Goal: Task Accomplishment & Management: Manage account settings

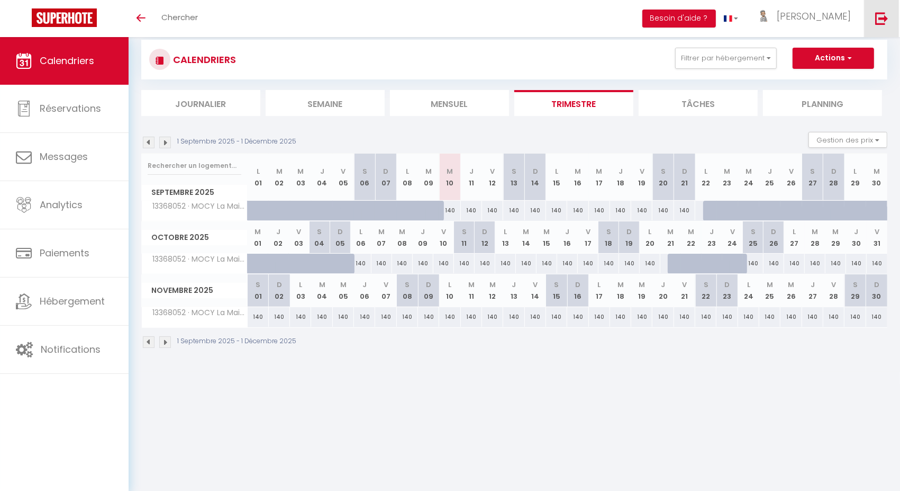
scroll to position [20, 0]
click at [877, 22] on img at bounding box center [881, 18] width 13 height 13
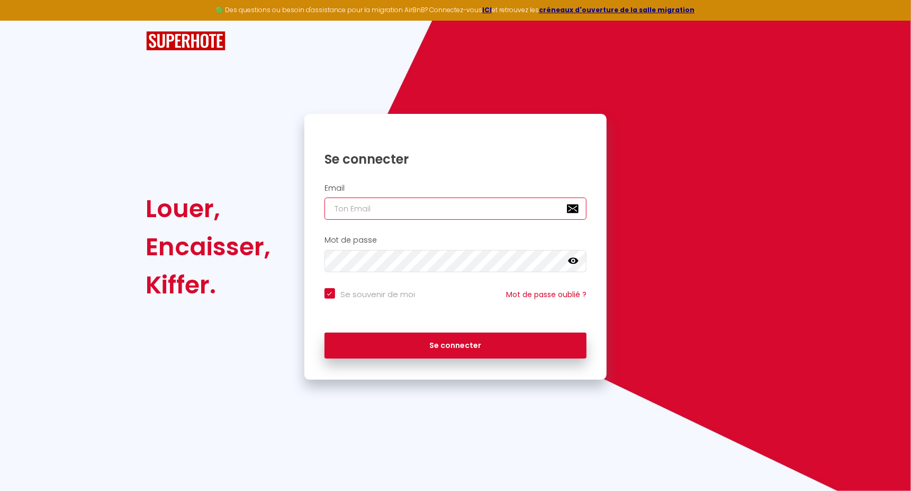
type input "[EMAIL_ADDRESS][DOMAIN_NAME]"
checkbox input "true"
click at [391, 199] on input "[EMAIL_ADDRESS][DOMAIN_NAME]" at bounding box center [455, 208] width 262 height 22
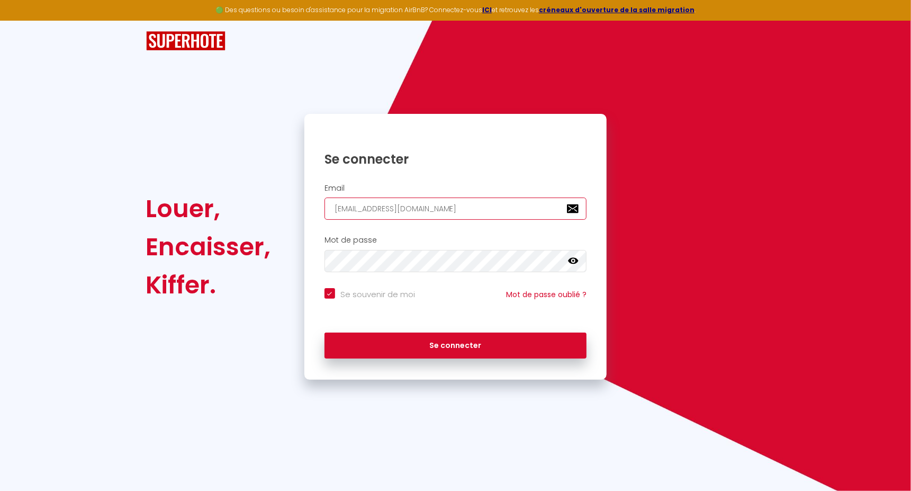
paste input "contact@holistic-conciergerie"
type input "[EMAIL_ADDRESS][DOMAIN_NAME]"
checkbox input "true"
type input "[EMAIL_ADDRESS][DOMAIN_NAME]"
click at [324, 332] on button "Se connecter" at bounding box center [455, 345] width 262 height 26
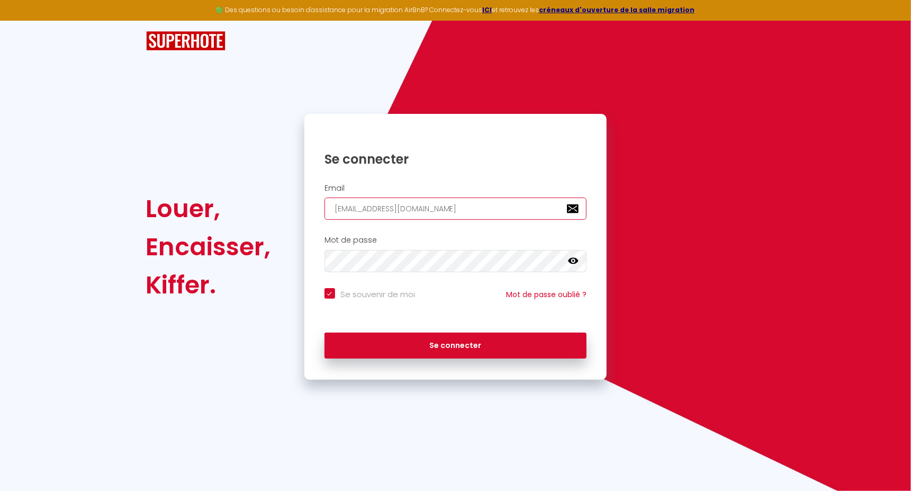
checkbox input "true"
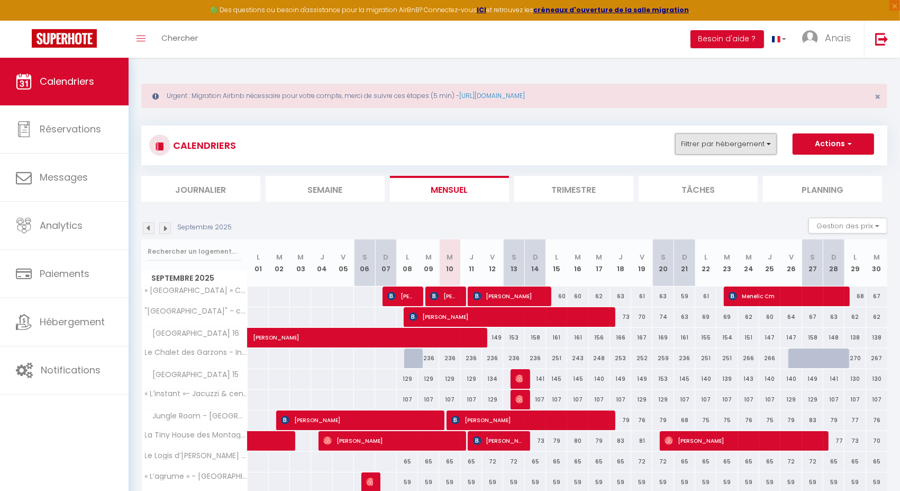
click at [698, 141] on button "Filtrer par hébergement" at bounding box center [726, 143] width 102 height 21
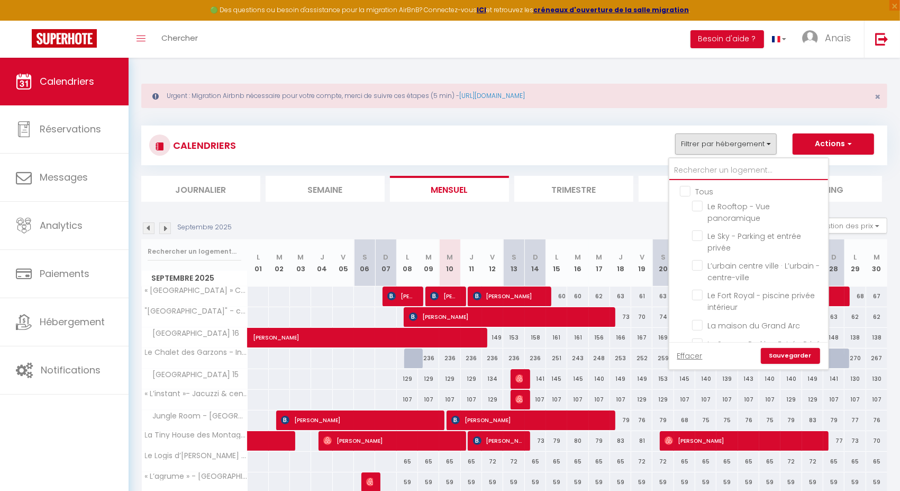
click at [705, 175] on input "text" at bounding box center [748, 170] width 159 height 19
type input "l"
checkbox input "false"
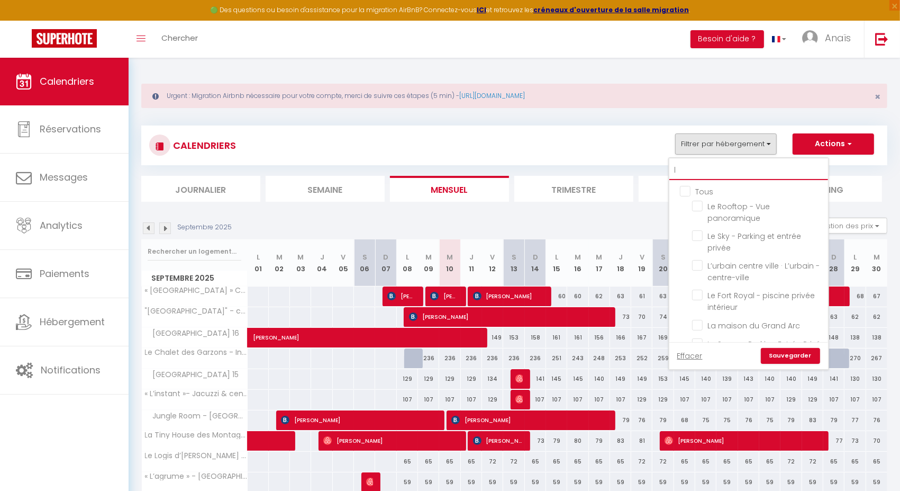
checkbox input "false"
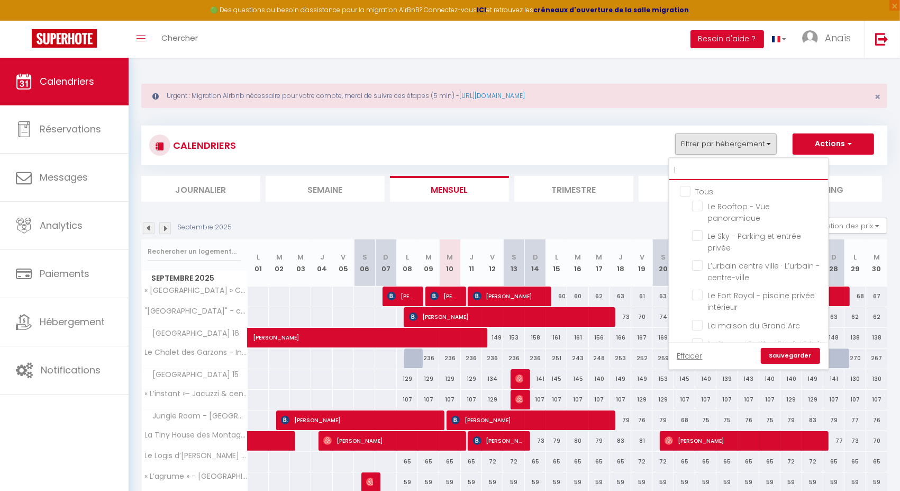
checkbox input "false"
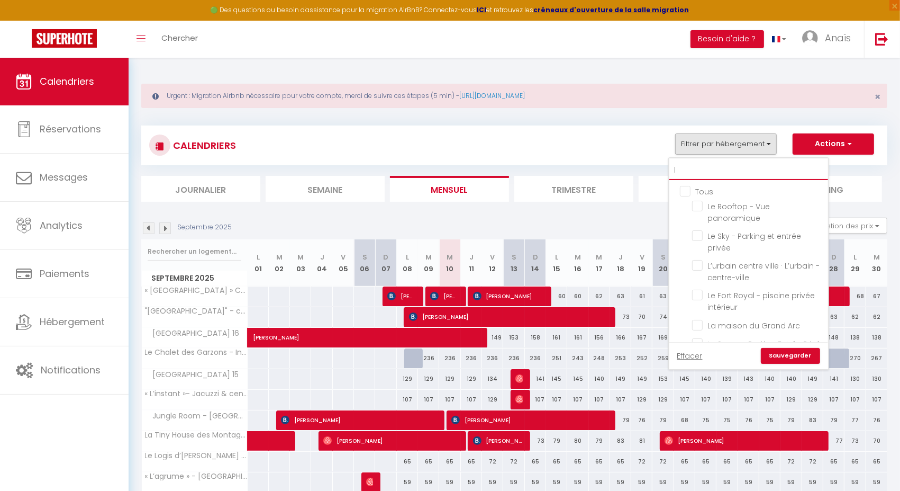
checkbox input "false"
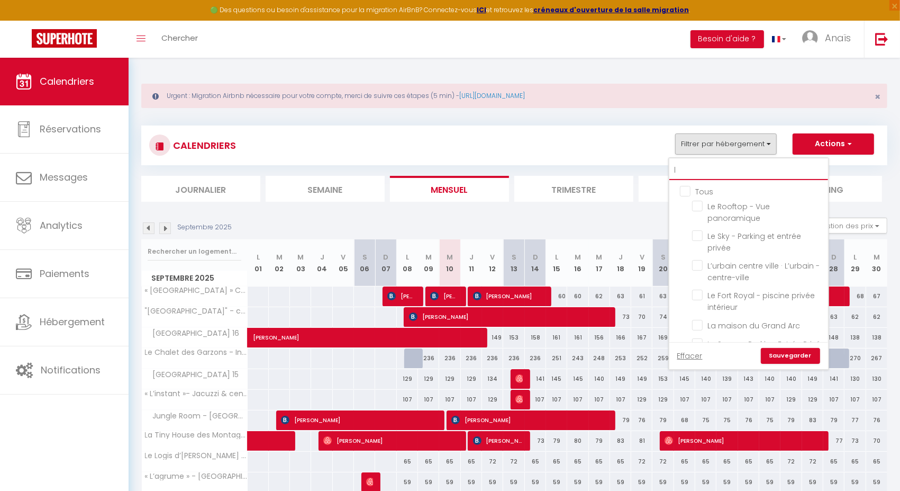
checkbox input "false"
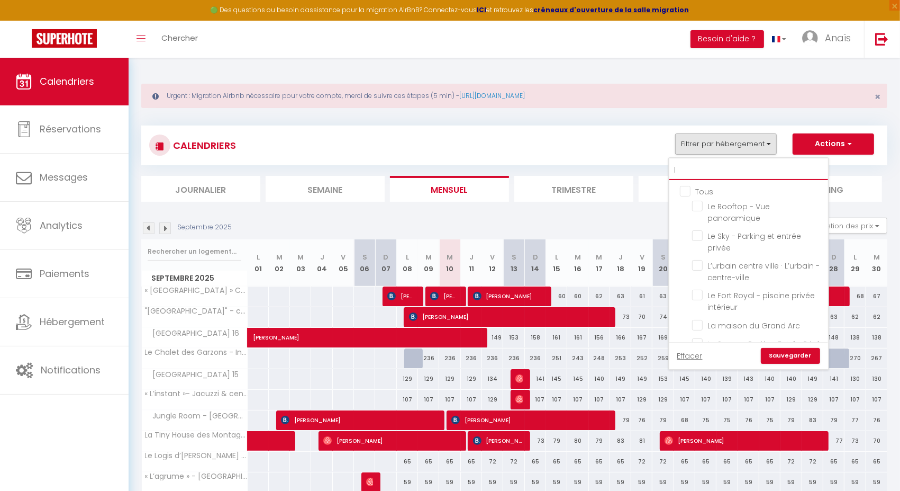
checkbox input "false"
type input "love"
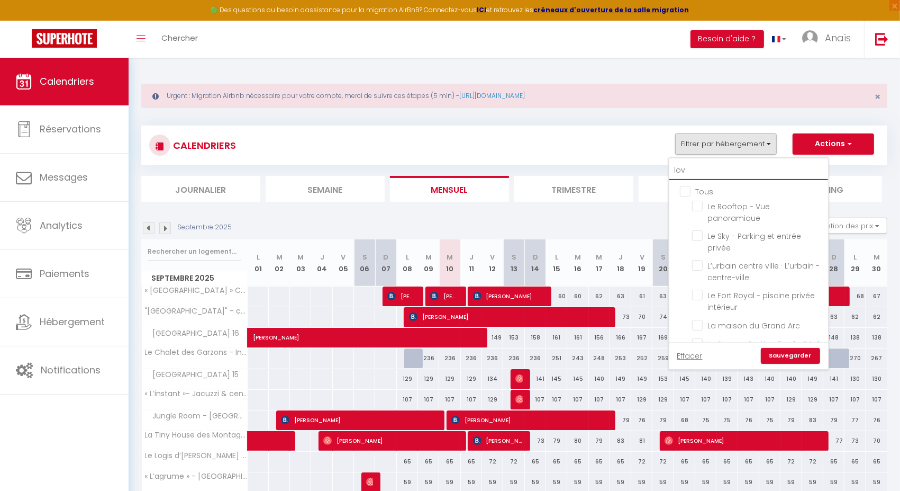
checkbox input "false"
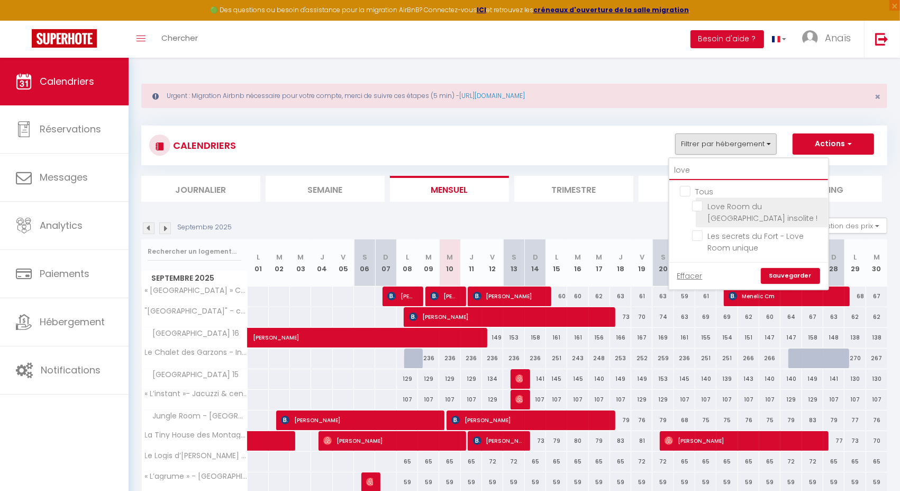
type input "love"
click at [700, 209] on input "Love Room du [GEOGRAPHIC_DATA] insolite !" at bounding box center [758, 206] width 132 height 11
checkbox input "true"
checkbox input "false"
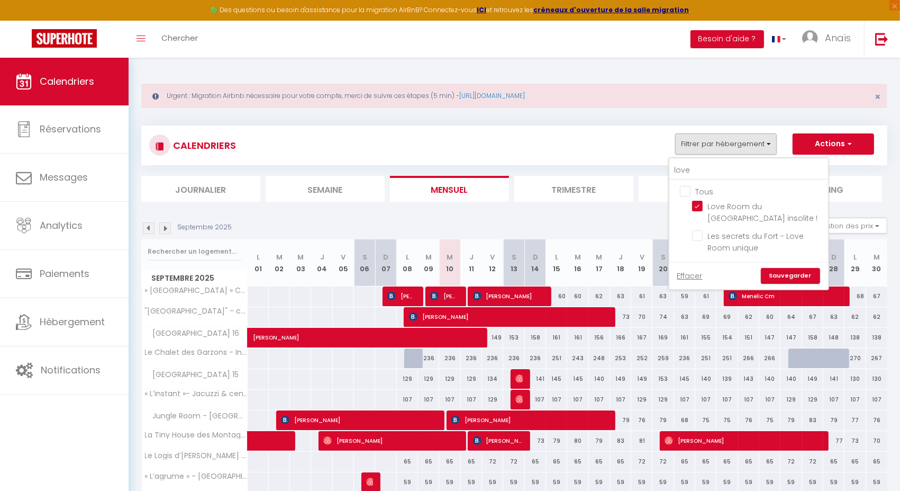
click at [794, 277] on link "Sauvegarder" at bounding box center [790, 276] width 59 height 16
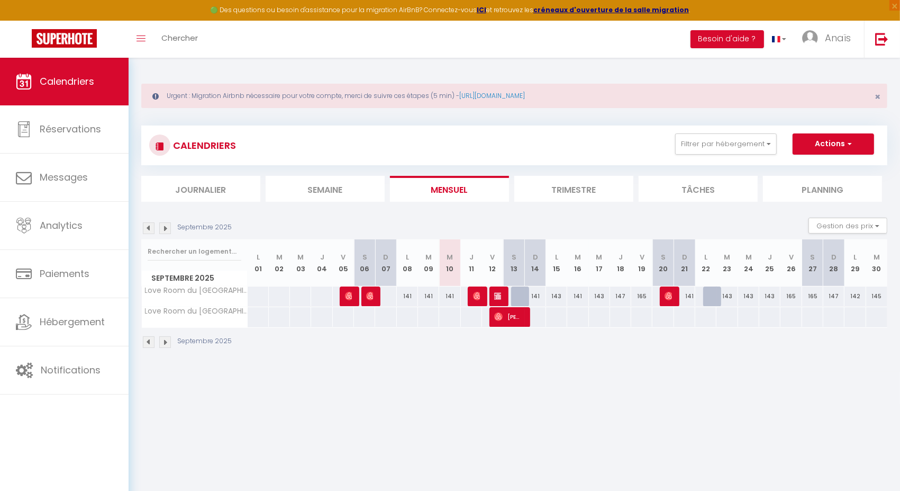
click at [165, 228] on img at bounding box center [165, 228] width 12 height 12
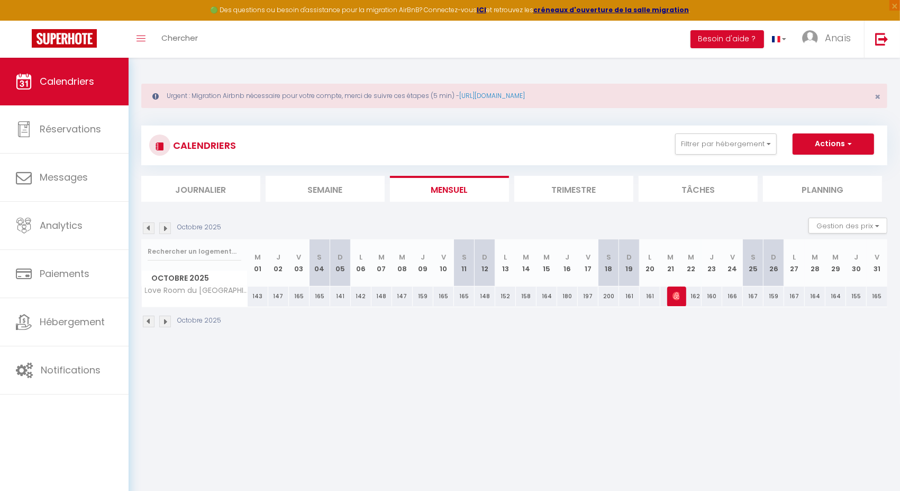
click at [165, 228] on img at bounding box center [165, 228] width 12 height 12
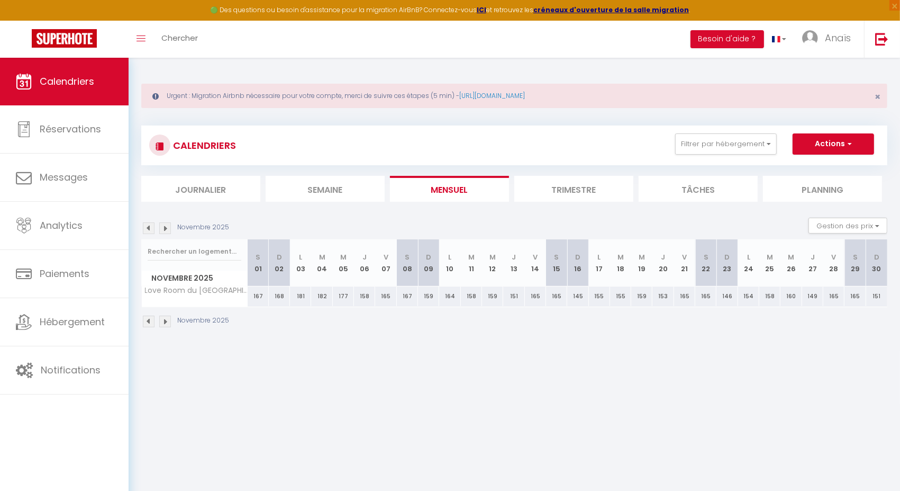
click at [146, 228] on img at bounding box center [149, 228] width 12 height 12
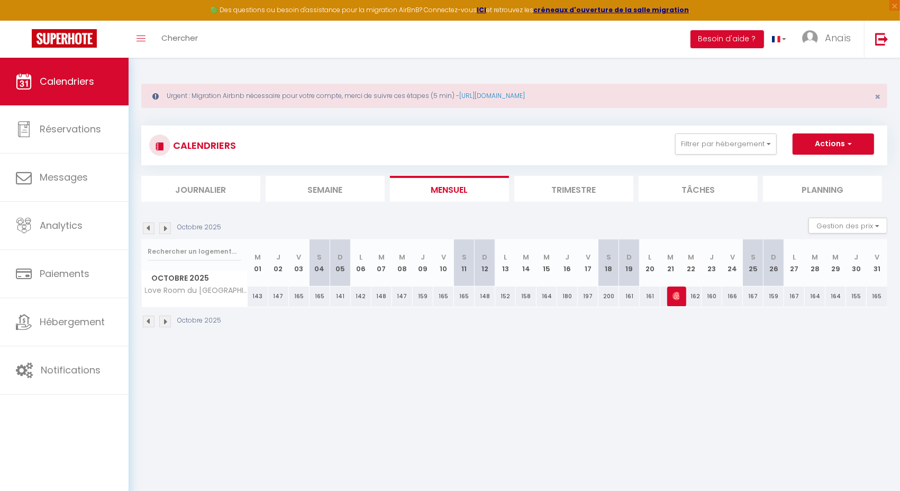
click at [146, 228] on img at bounding box center [149, 228] width 12 height 12
select select
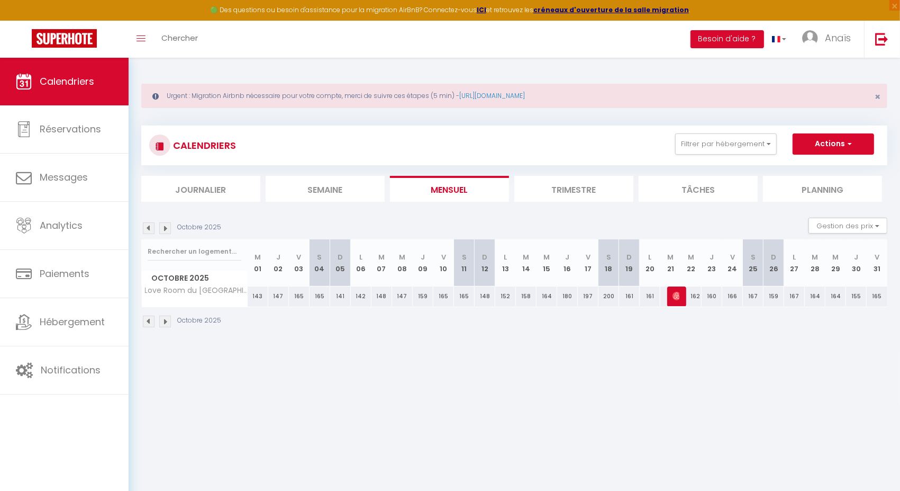
select select
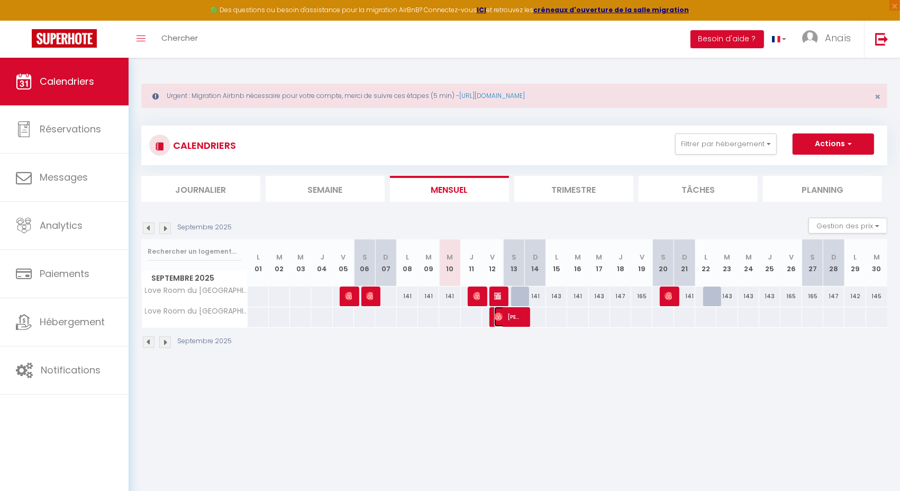
click at [504, 312] on span "[PERSON_NAME]" at bounding box center [508, 316] width 28 height 20
select select "OK"
select select "0"
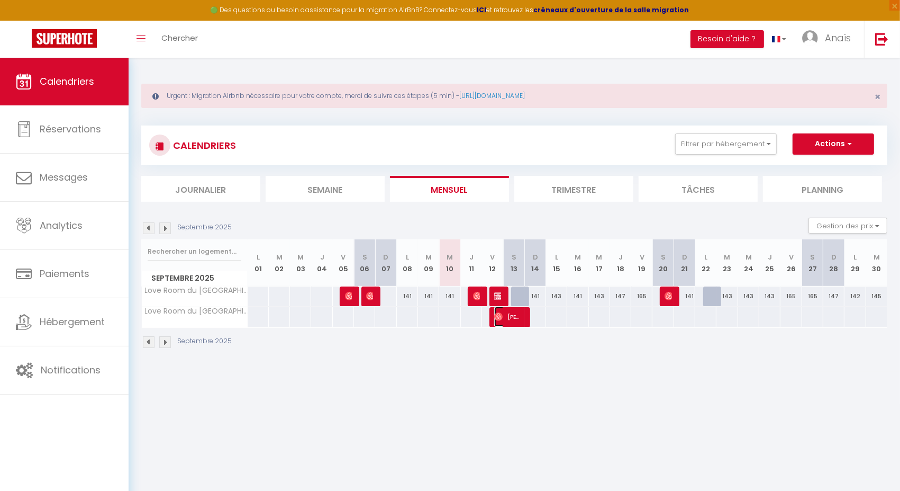
select select "1"
select select
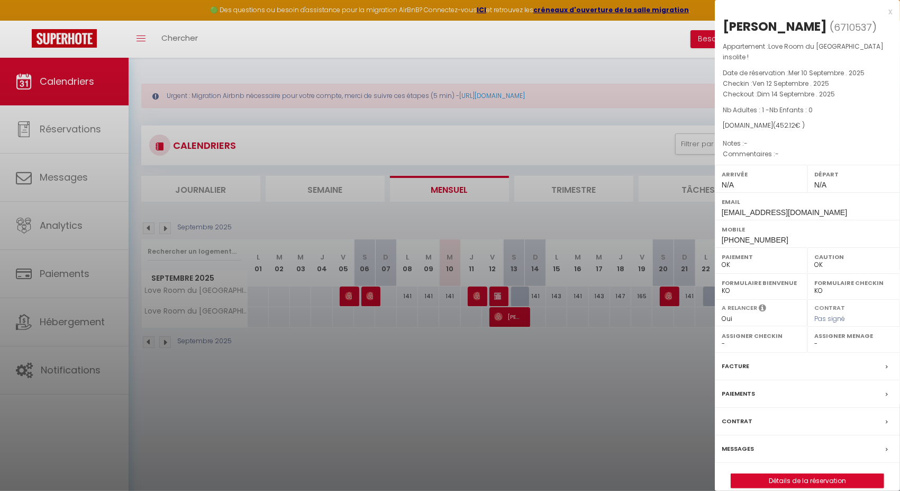
click at [468, 372] on div at bounding box center [450, 245] width 900 height 491
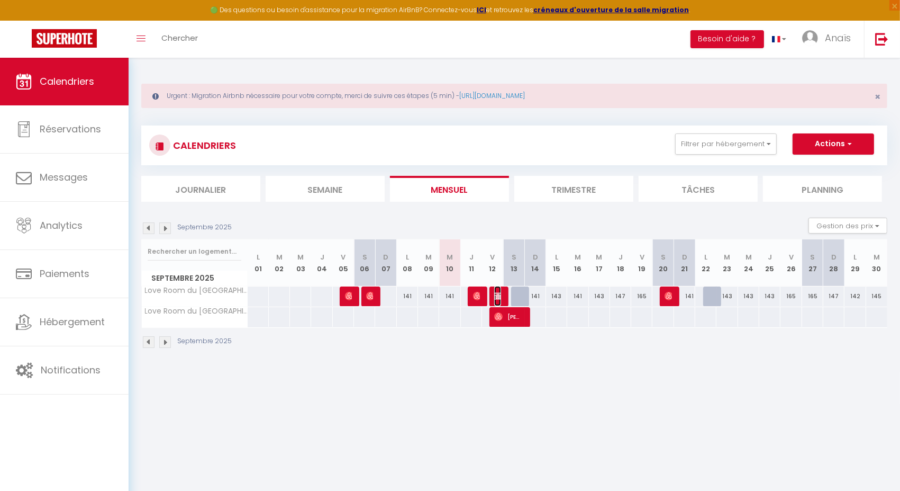
click at [496, 294] on img at bounding box center [498, 296] width 8 height 8
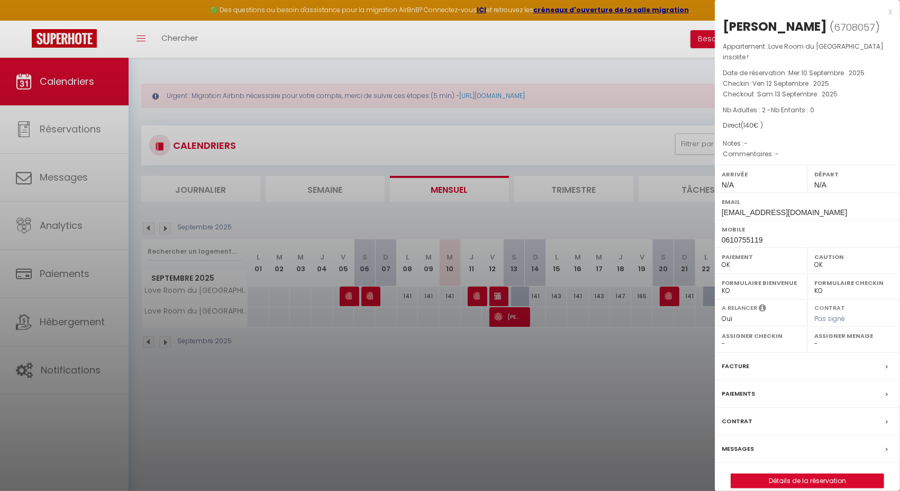
click at [433, 347] on div at bounding box center [450, 245] width 900 height 491
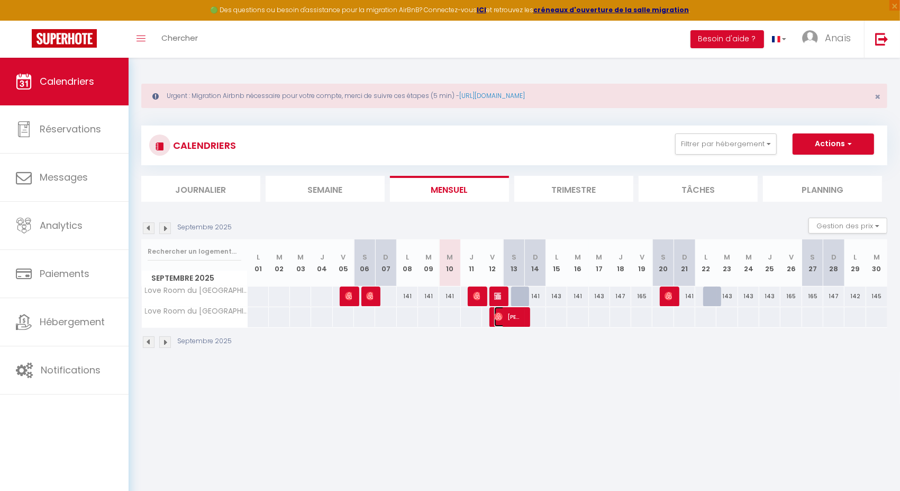
click at [500, 319] on img at bounding box center [498, 316] width 8 height 8
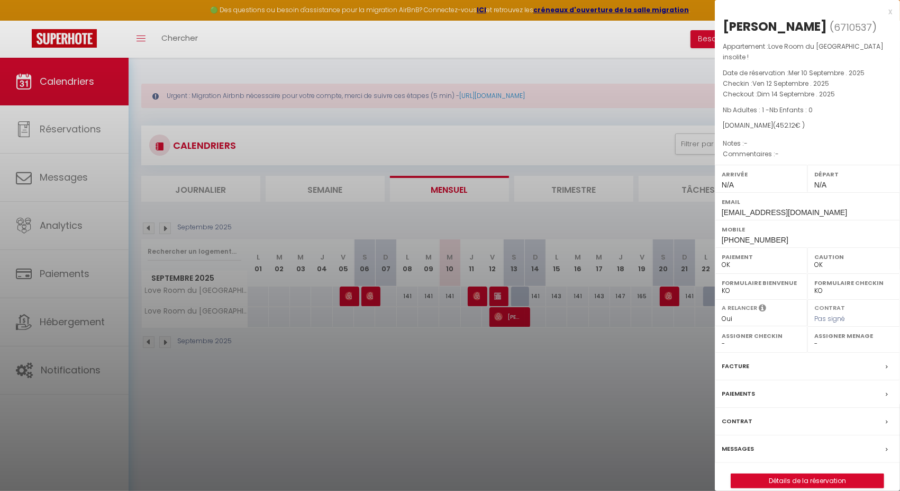
click at [500, 319] on div at bounding box center [450, 245] width 900 height 491
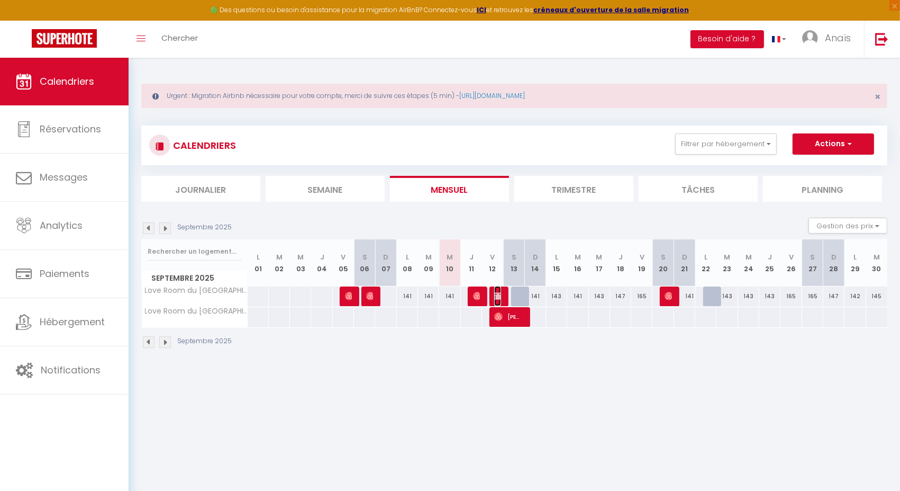
click at [497, 297] on img at bounding box center [498, 296] width 8 height 8
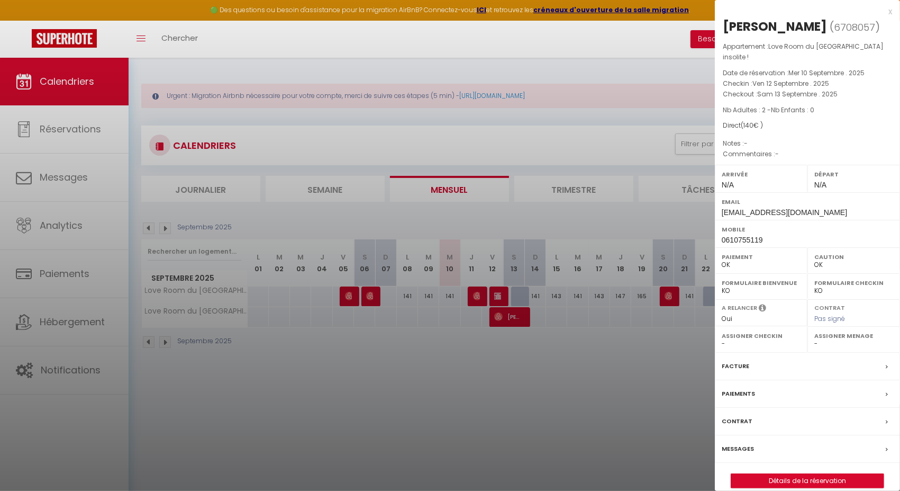
click at [572, 365] on div at bounding box center [450, 245] width 900 height 491
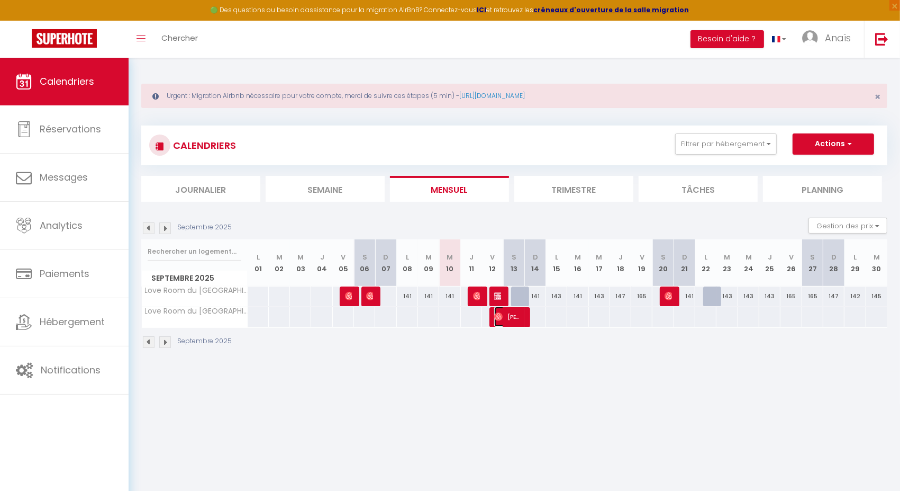
click at [506, 317] on span "[PERSON_NAME]" at bounding box center [508, 316] width 28 height 20
select select "1"
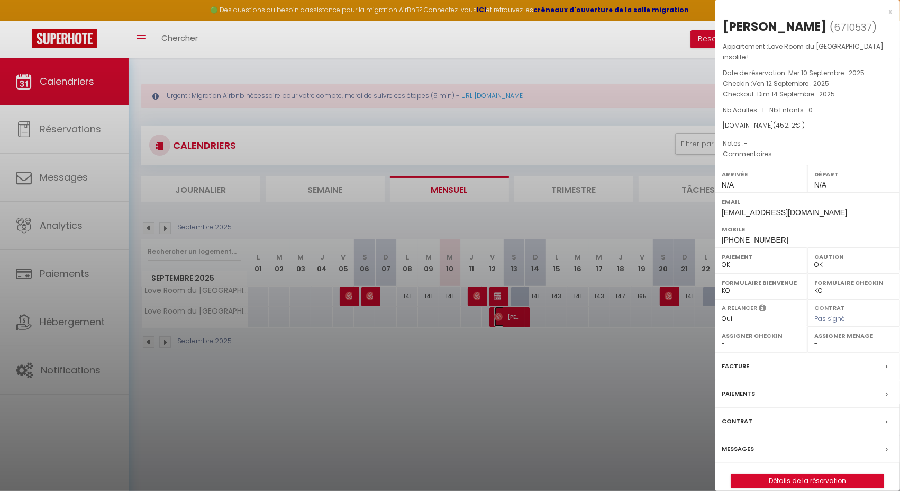
scroll to position [57, 0]
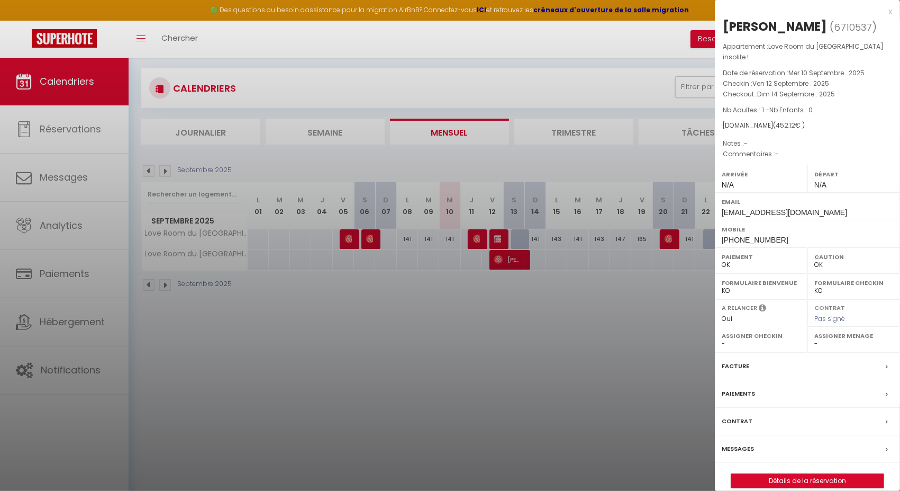
click at [819, 61] on span "Love Room du [GEOGRAPHIC_DATA] insolite !" at bounding box center [803, 52] width 161 height 20
copy div "Appartement : Love Room du [GEOGRAPHIC_DATA] insolite !"
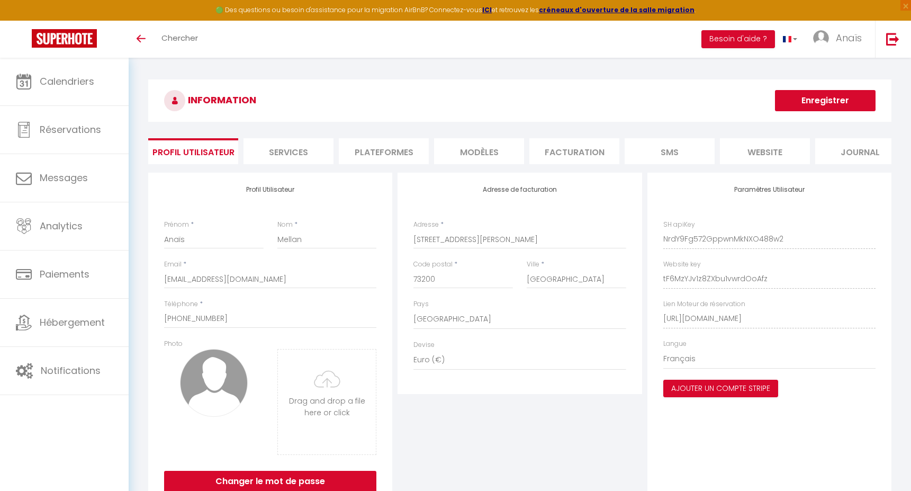
select select "28"
select select "fr"
click at [500, 131] on div "INFORMATION Enregistrer Profil Utilisateur Services Plateformes MODÈLES Factura…" at bounding box center [514, 293] width 732 height 429
click at [383, 157] on li "Plateformes" at bounding box center [384, 151] width 90 height 26
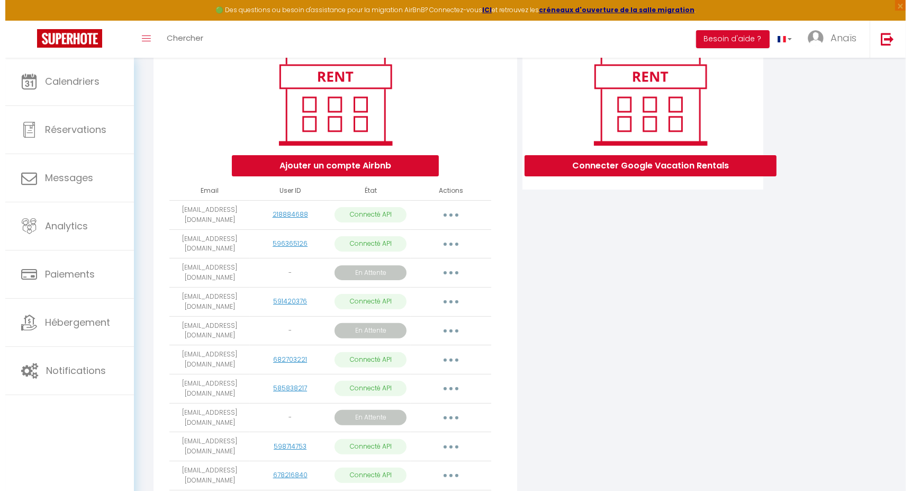
scroll to position [137, 0]
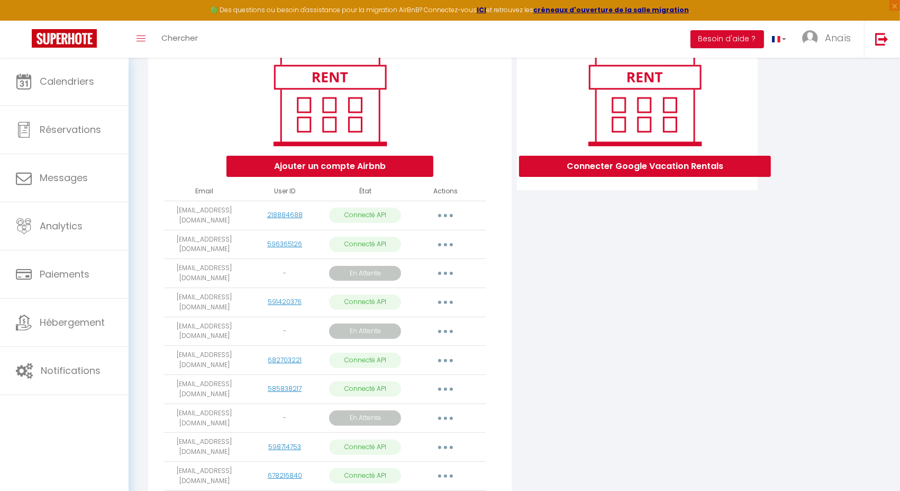
click at [448, 224] on button "button" at bounding box center [446, 215] width 30 height 17
click at [431, 247] on link "Importer les appartements" at bounding box center [398, 239] width 117 height 18
select select "76713"
select select "76714"
select select "76715"
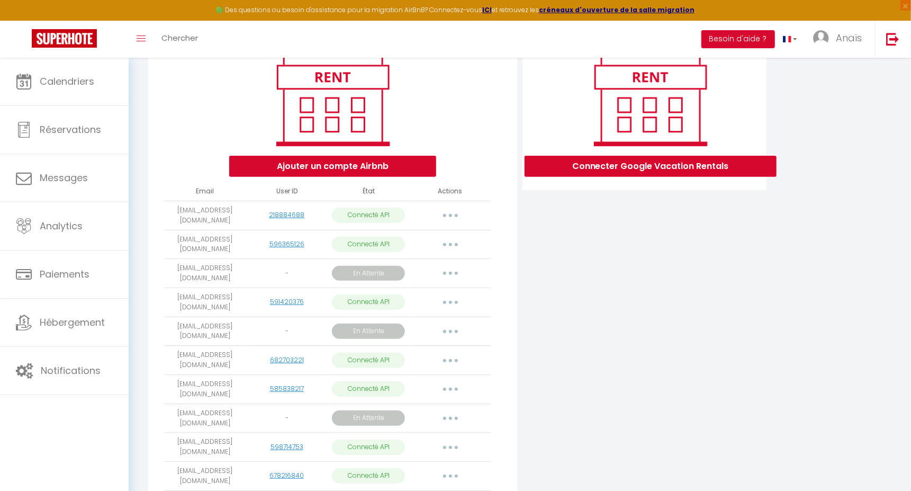
select select "76716"
select select "76717"
select select "76719"
select select "76720"
select select "76721"
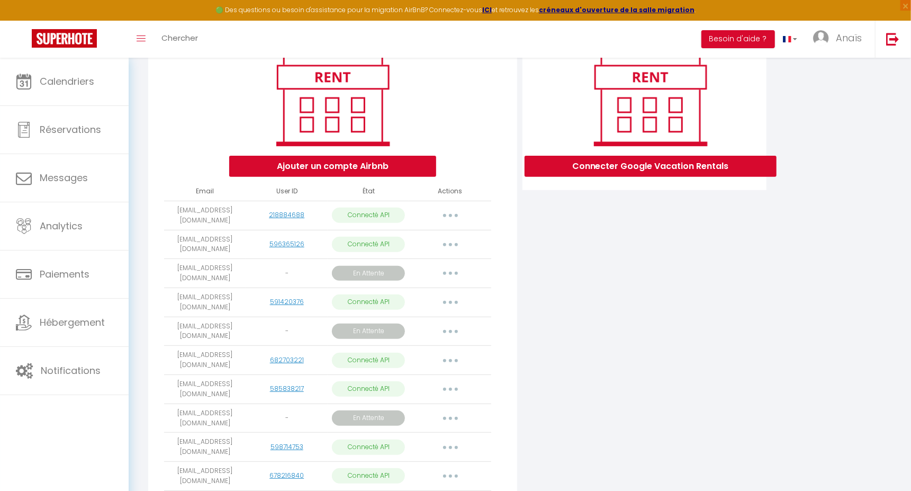
select select "76722"
select select "76723"
select select "76725"
select select "76726"
select select "76727"
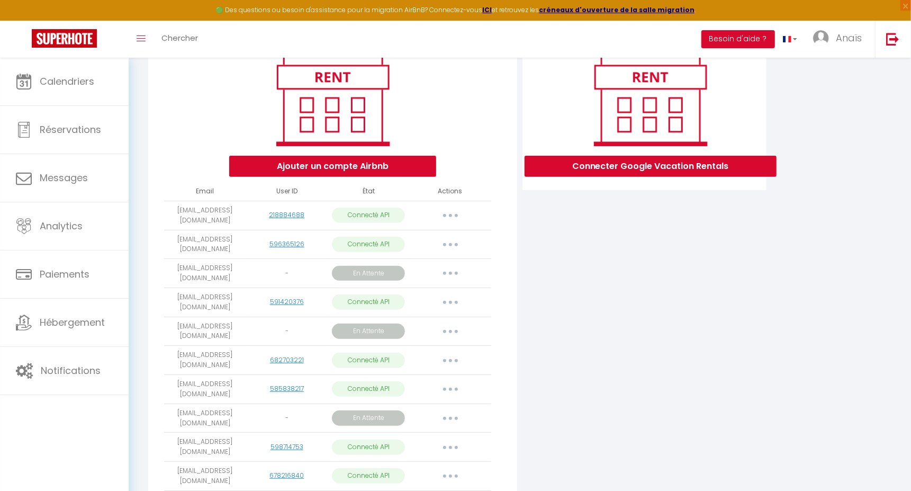
select select "76728"
select select "76729"
select select "76730"
select select "76731"
select select "76732"
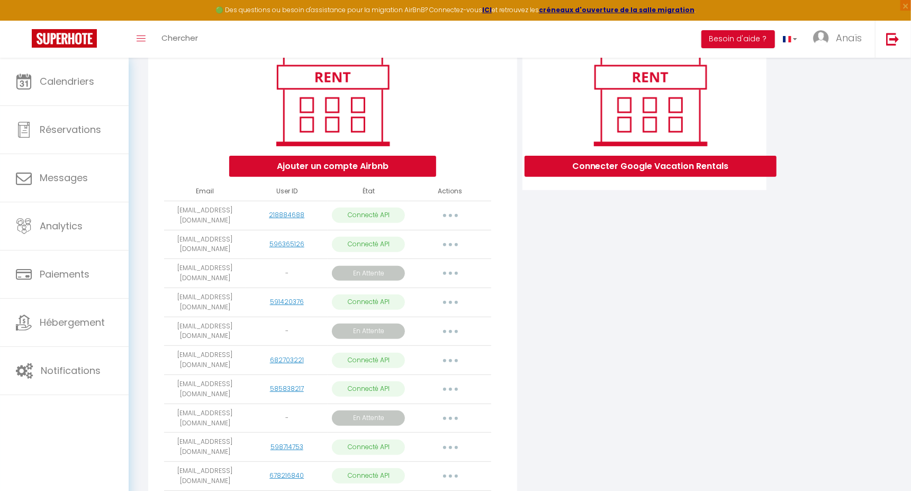
select select "76734"
select select "76735"
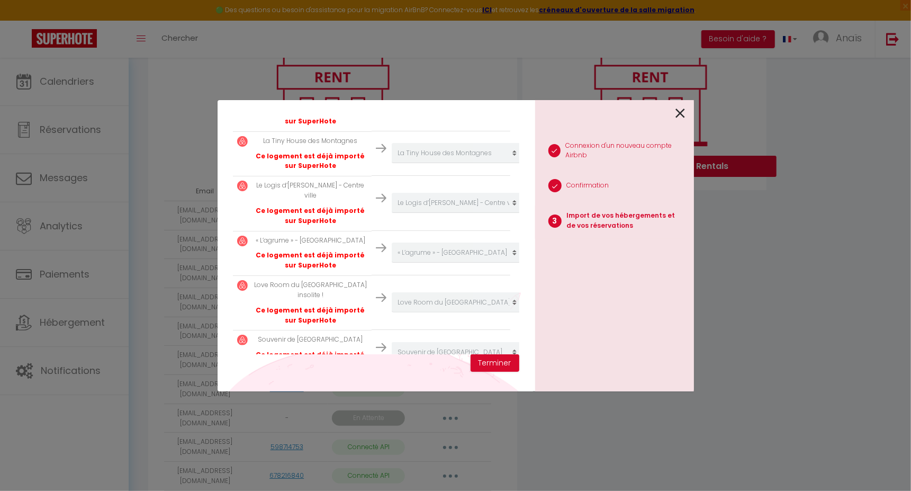
scroll to position [556, 0]
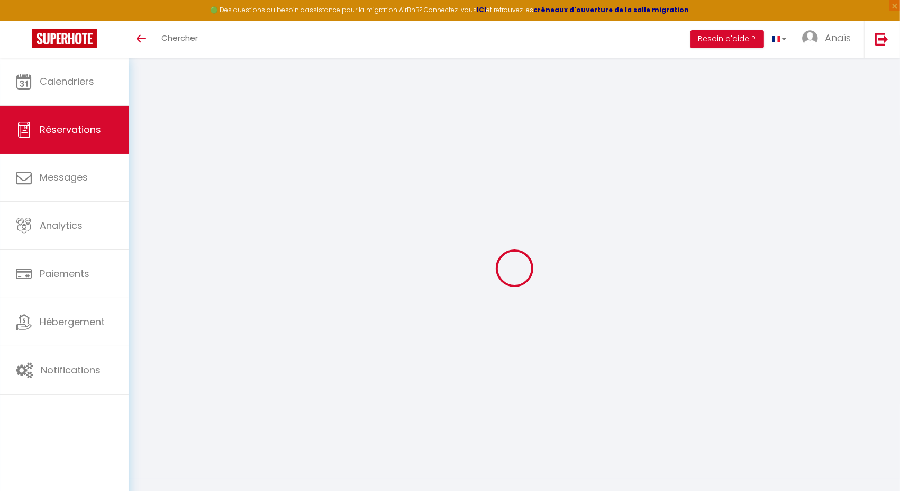
select select
checkbox input "false"
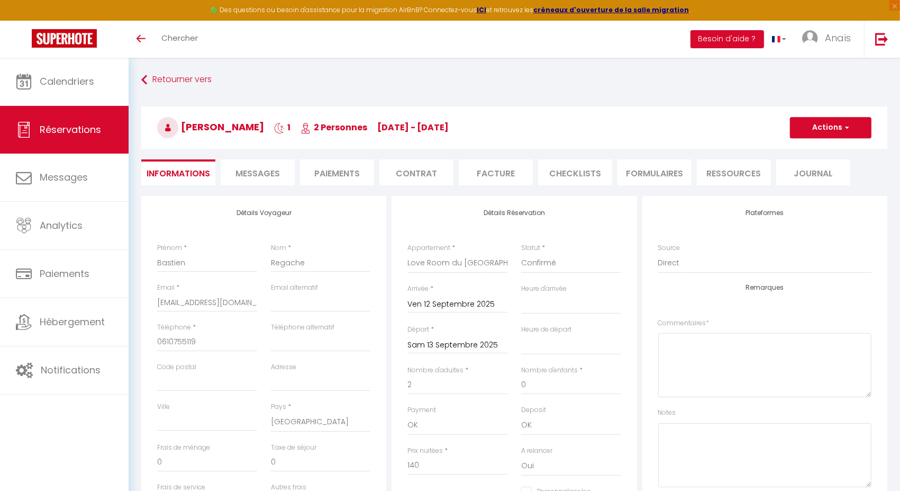
select select
checkbox input "false"
select select
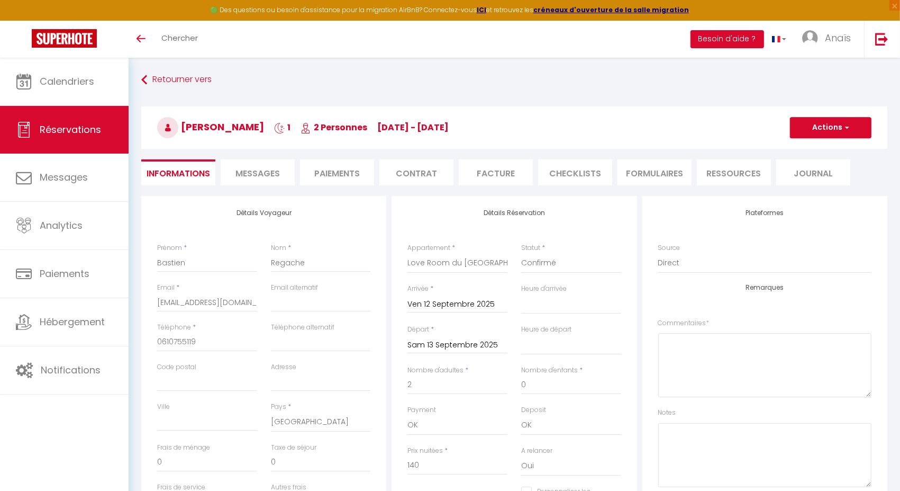
checkbox input "false"
select select
click at [270, 164] on li "Messages" at bounding box center [258, 172] width 74 height 26
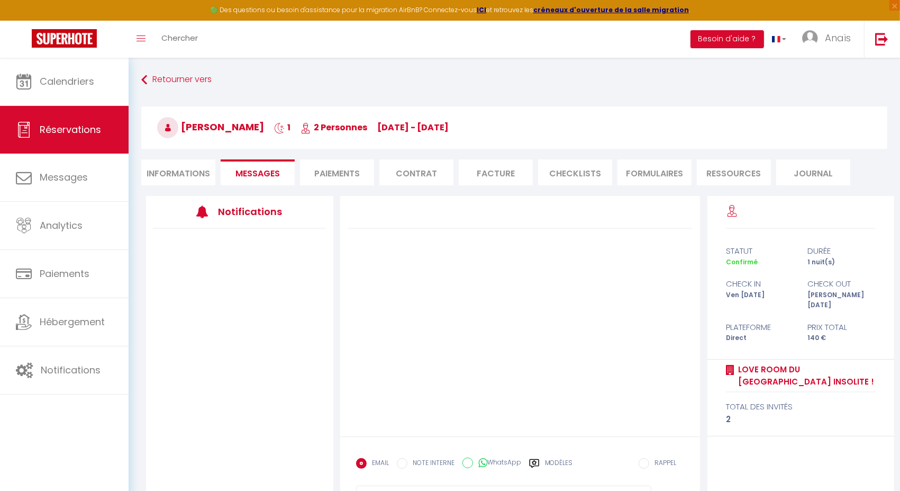
click at [206, 171] on li "Informations" at bounding box center [178, 172] width 74 height 26
select select
select select "0"
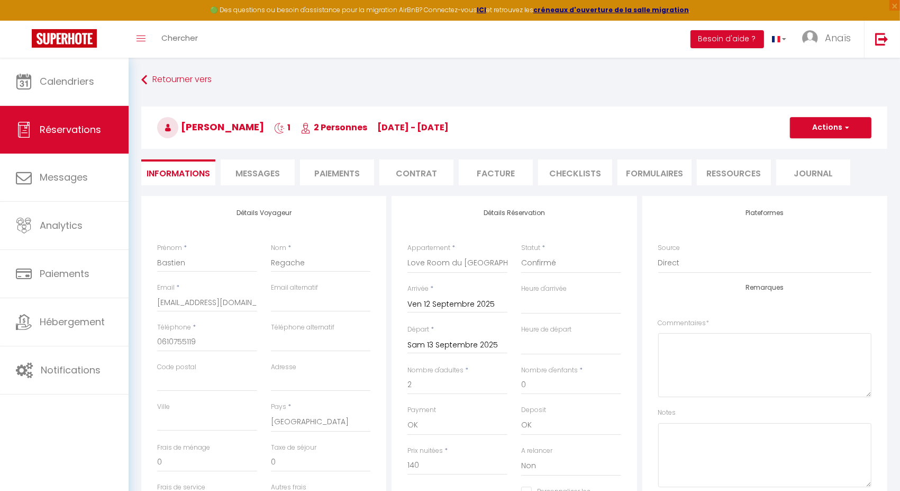
click at [353, 176] on li "Paiements" at bounding box center [337, 172] width 74 height 26
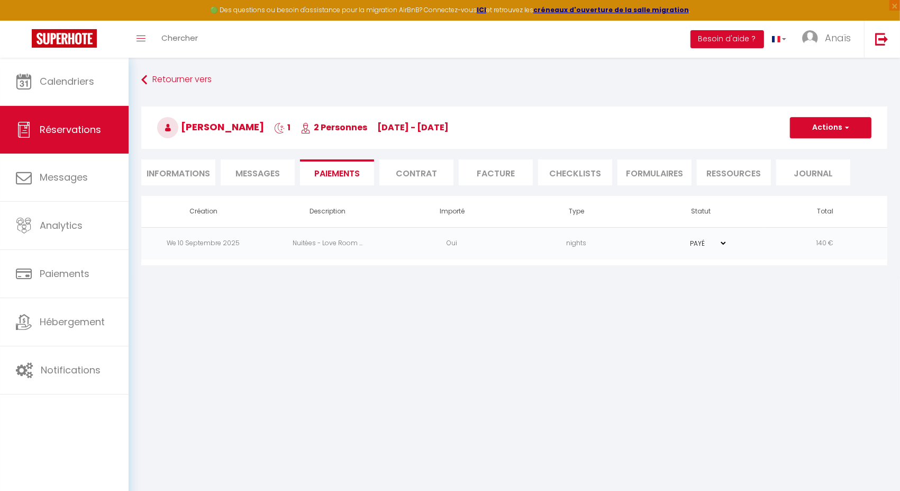
click at [290, 249] on td "Nuitées - Love Room ..." at bounding box center [328, 243] width 124 height 32
click at [221, 243] on td "We 10 Septembre 2025" at bounding box center [203, 243] width 124 height 32
click at [307, 248] on td "Nuitées - Love Room ..." at bounding box center [328, 243] width 124 height 32
click at [654, 242] on td "PAYÉ EN ATTENTE" at bounding box center [701, 243] width 124 height 32
click at [838, 249] on td "140 €" at bounding box center [825, 243] width 124 height 32
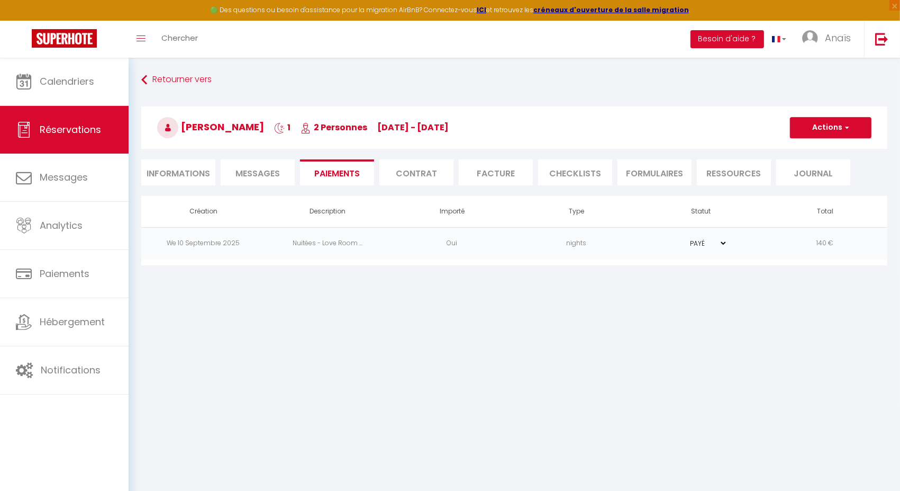
click at [239, 243] on td "We 10 Septembre 2025" at bounding box center [203, 243] width 124 height 32
click at [343, 251] on td "Nuitées - Love Room ..." at bounding box center [328, 243] width 124 height 32
click at [390, 245] on td "Oui" at bounding box center [452, 243] width 124 height 32
click at [338, 245] on td "Nuitées - Love Room ..." at bounding box center [328, 243] width 124 height 32
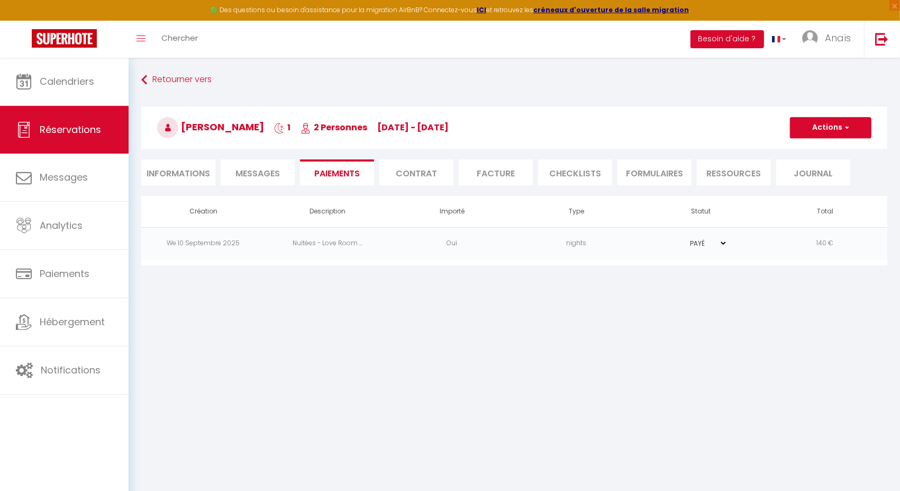
click at [420, 244] on td "Oui" at bounding box center [452, 243] width 124 height 32
click at [825, 242] on td "140 €" at bounding box center [825, 243] width 124 height 32
click at [827, 122] on button "Actions" at bounding box center [830, 127] width 81 height 21
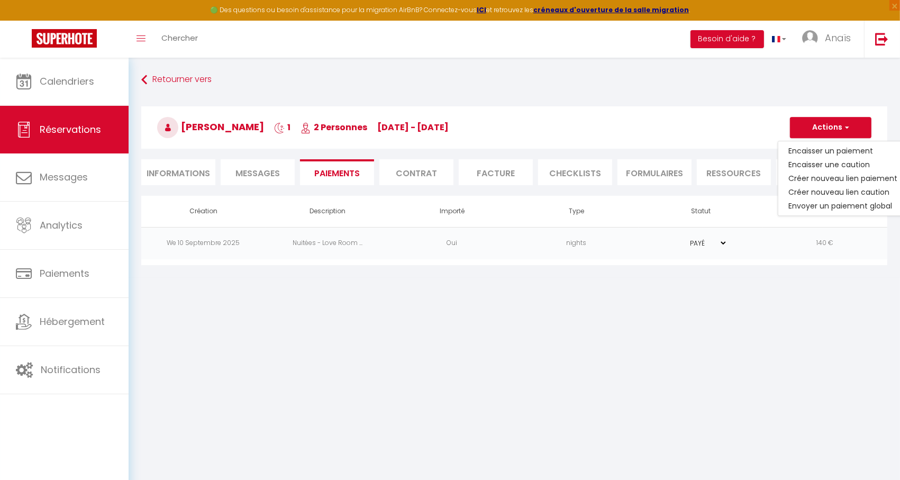
click at [407, 166] on li "Contrat" at bounding box center [416, 172] width 74 height 26
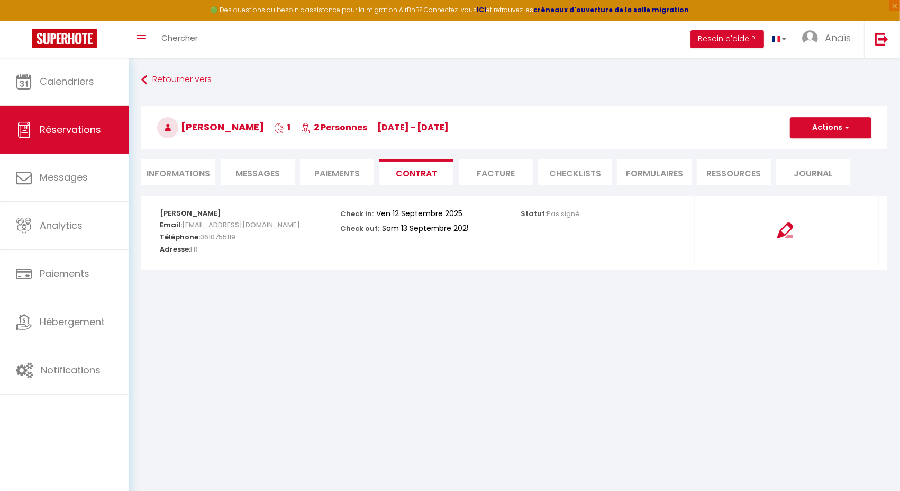
click at [484, 171] on li "Facture" at bounding box center [496, 172] width 74 height 26
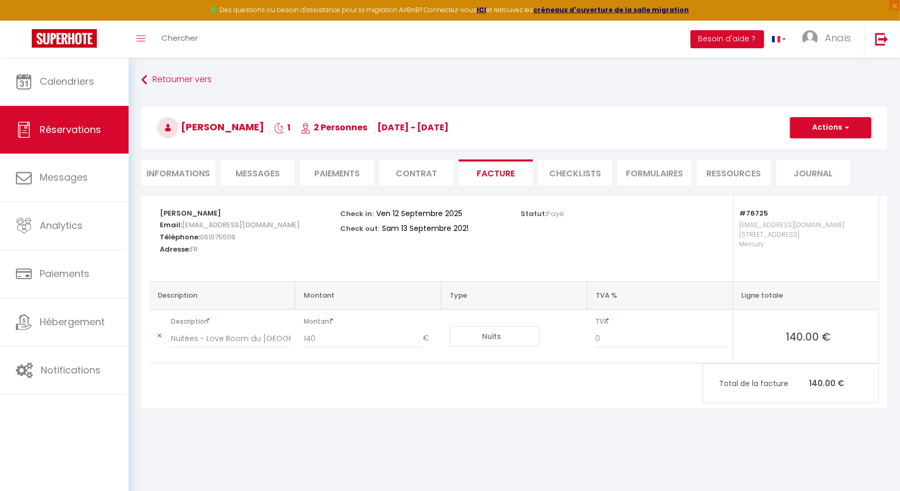
click at [538, 177] on li "CHECKLISTS" at bounding box center [575, 172] width 74 height 26
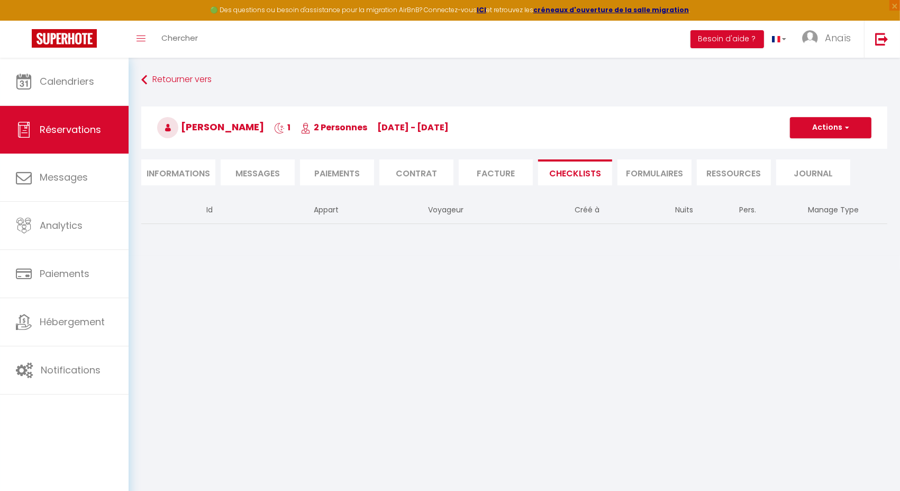
click at [636, 177] on li "FORMULAIRES" at bounding box center [655, 172] width 74 height 26
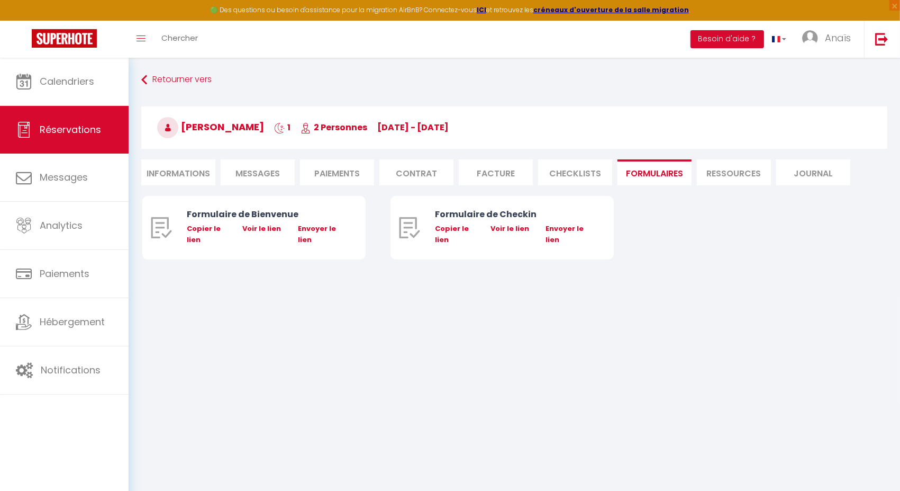
click at [715, 177] on li "Ressources" at bounding box center [734, 172] width 74 height 26
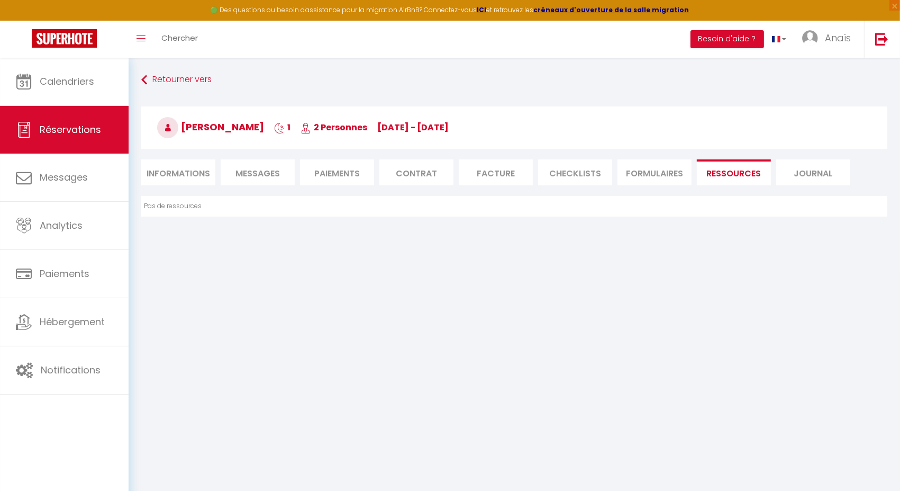
click at [801, 179] on li "Journal" at bounding box center [813, 172] width 74 height 26
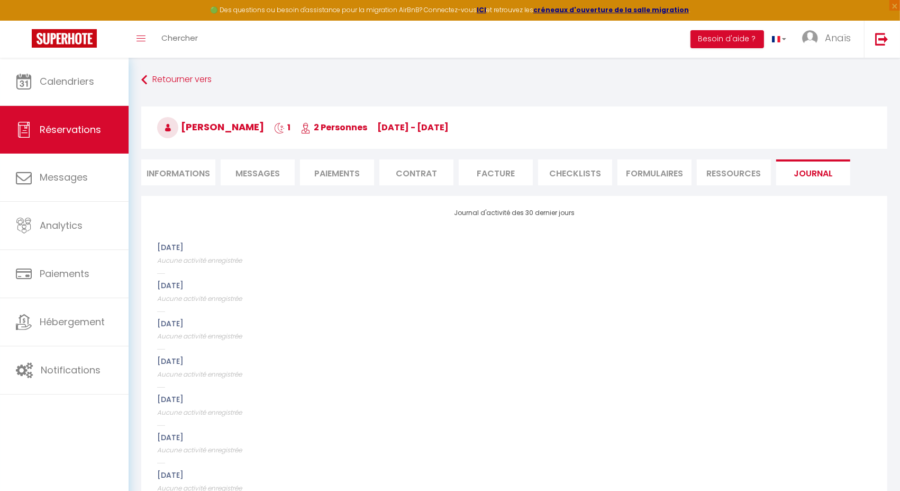
click at [201, 171] on li "Informations" at bounding box center [178, 172] width 74 height 26
select select
select select "0"
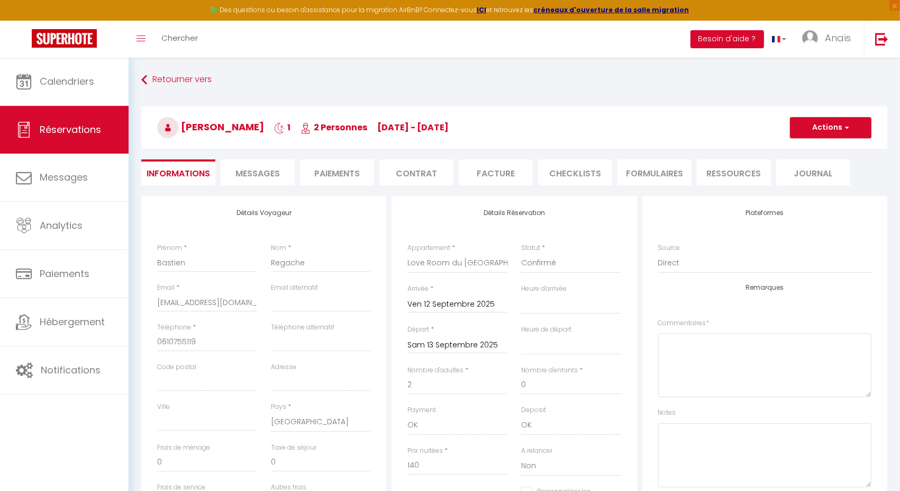
scroll to position [305, 0]
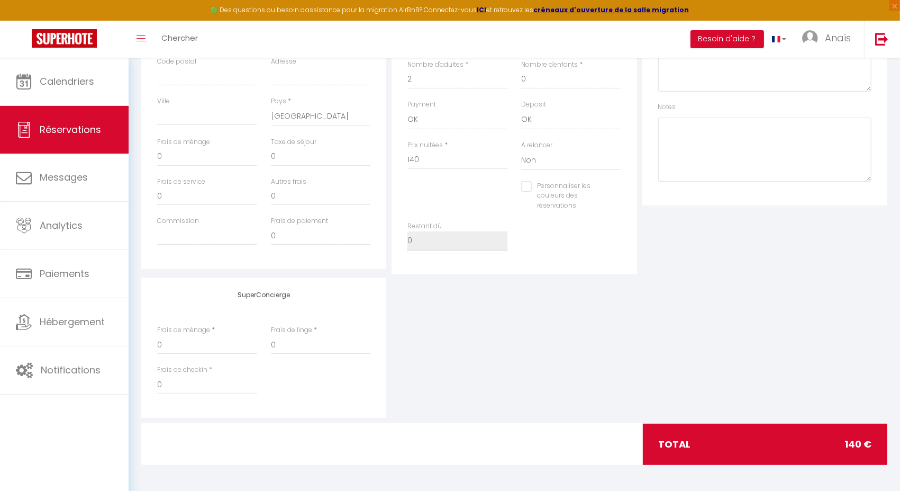
select select
checkbox input "false"
select select
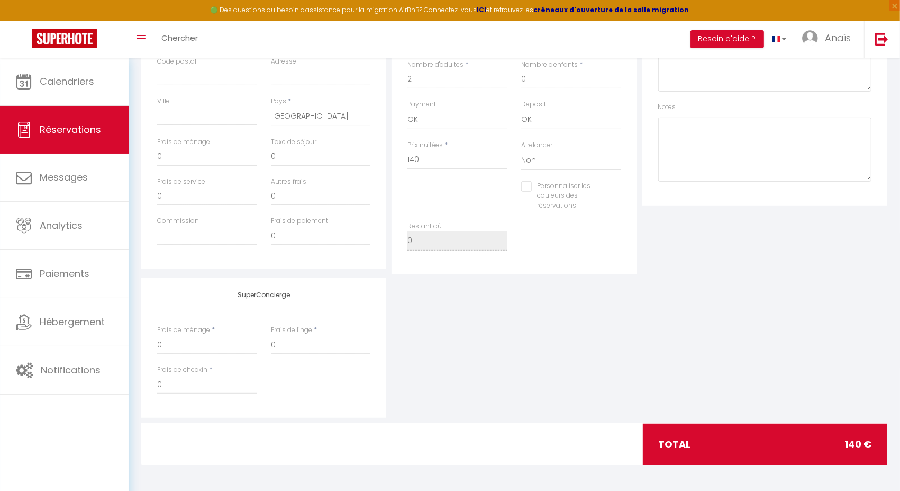
checkbox input "false"
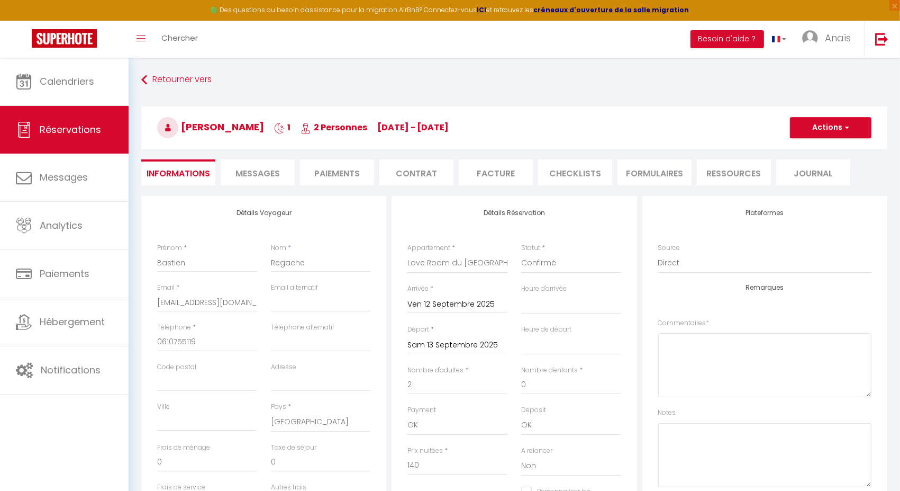
select select
checkbox input "false"
select select
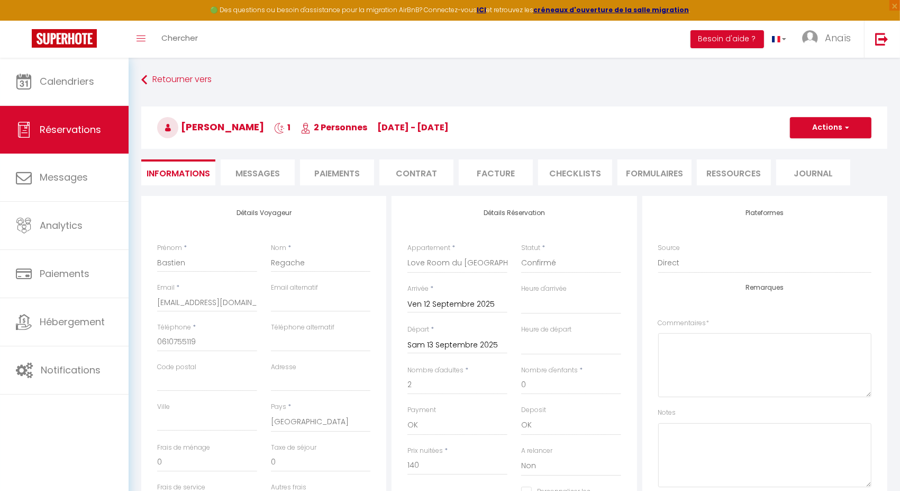
checkbox input "false"
select select
checkbox input "false"
select select
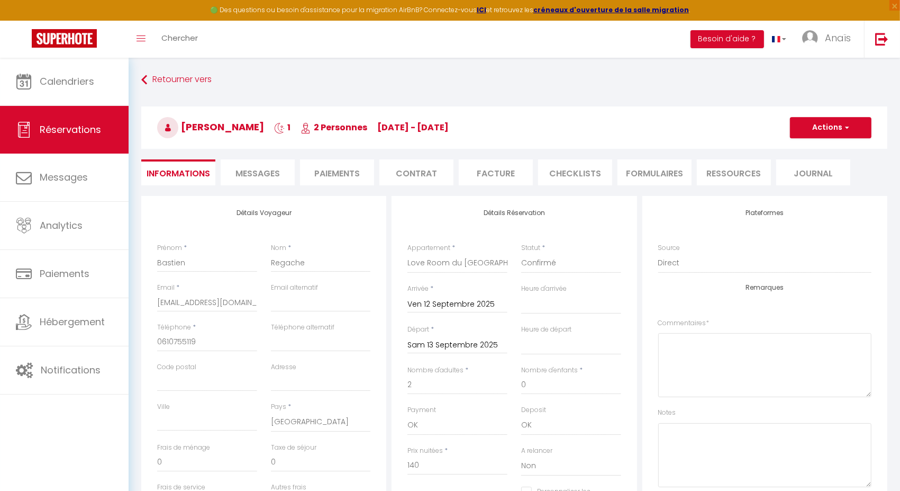
select select
checkbox input "false"
select select
checkbox input "false"
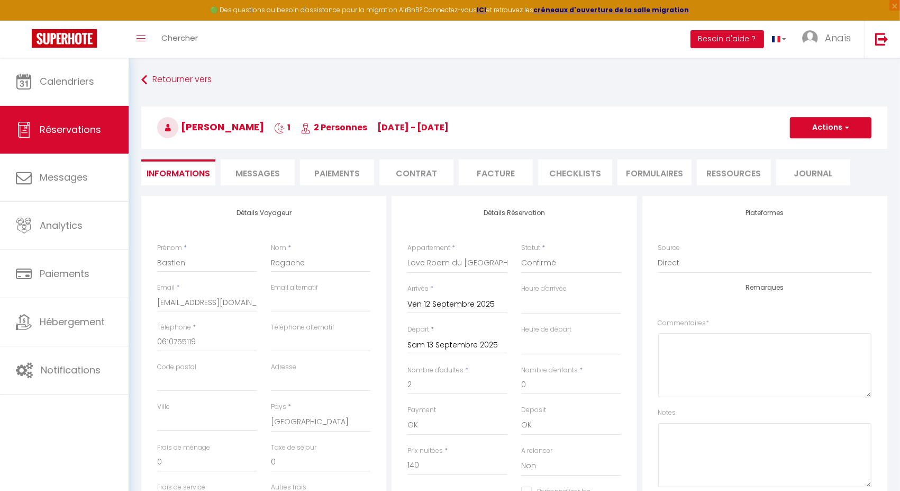
select select
checkbox input "false"
select select
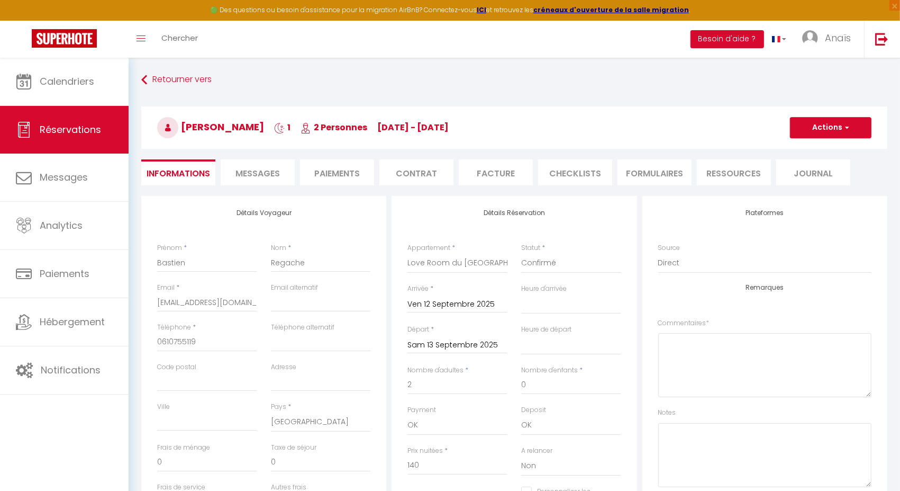
checkbox input "false"
select select
checkbox input "false"
select select
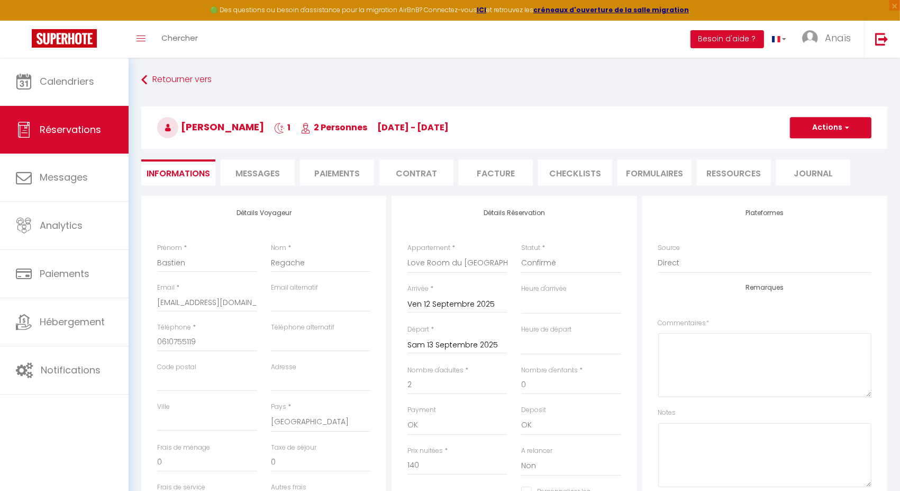
select select
checkbox input "false"
select select
checkbox input "false"
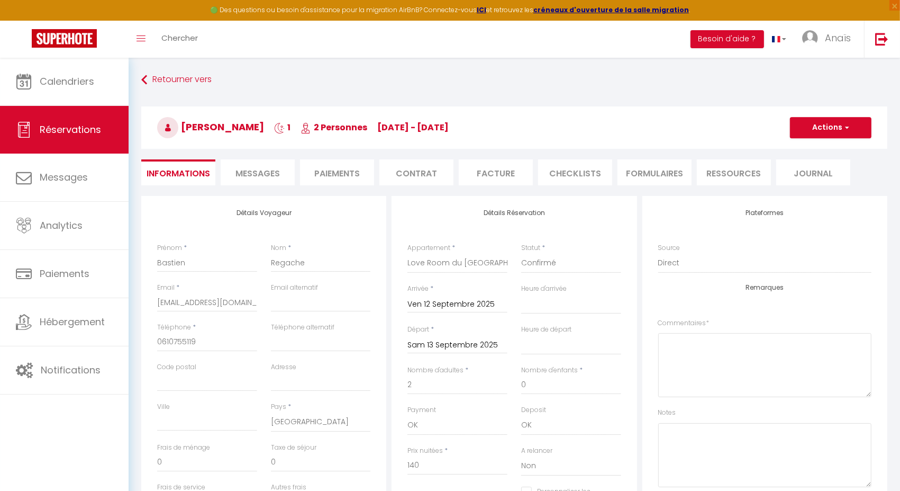
select select
checkbox input "false"
select select
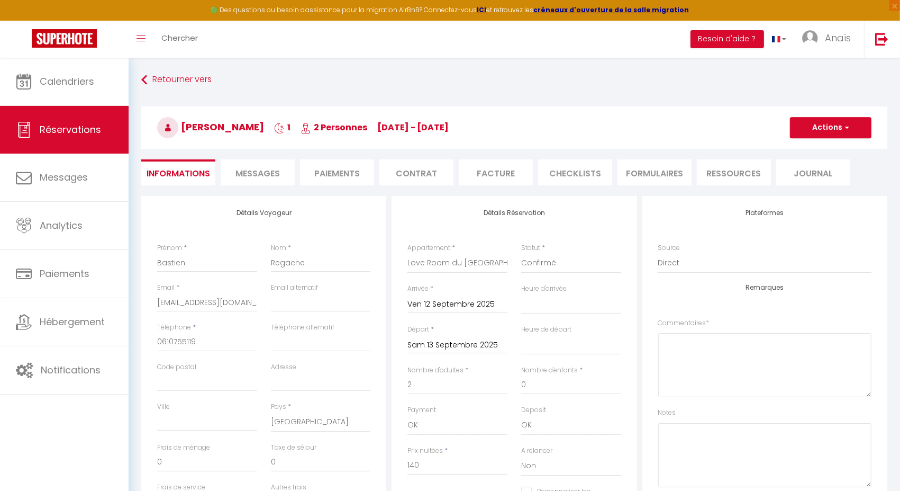
checkbox input "false"
select select
checkbox input "false"
select select
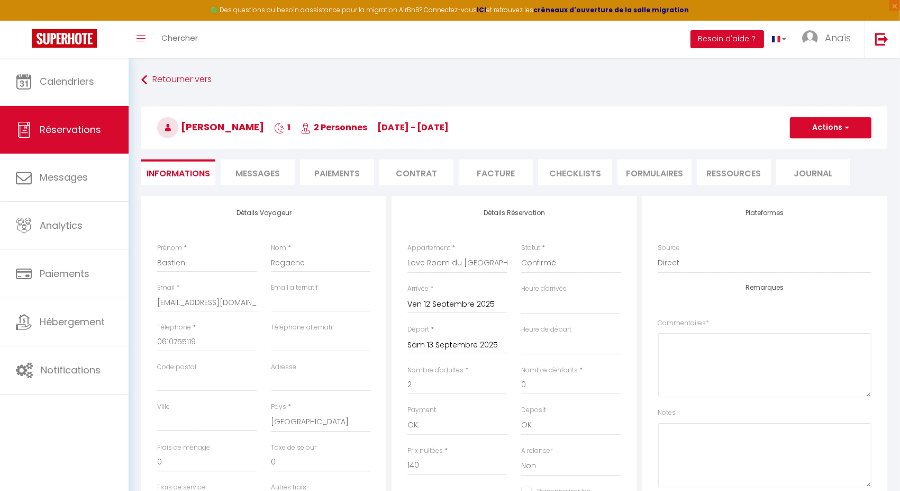
select select
checkbox input "false"
select select
checkbox input "false"
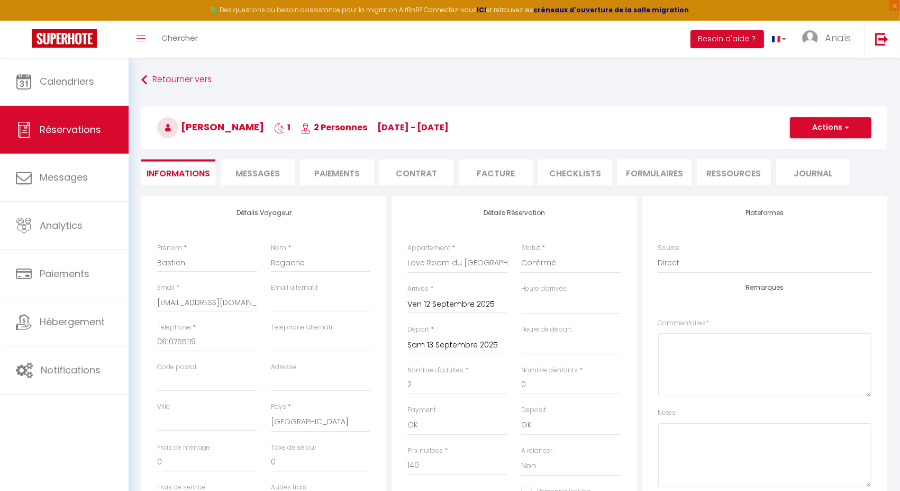
select select
checkbox input "false"
select select
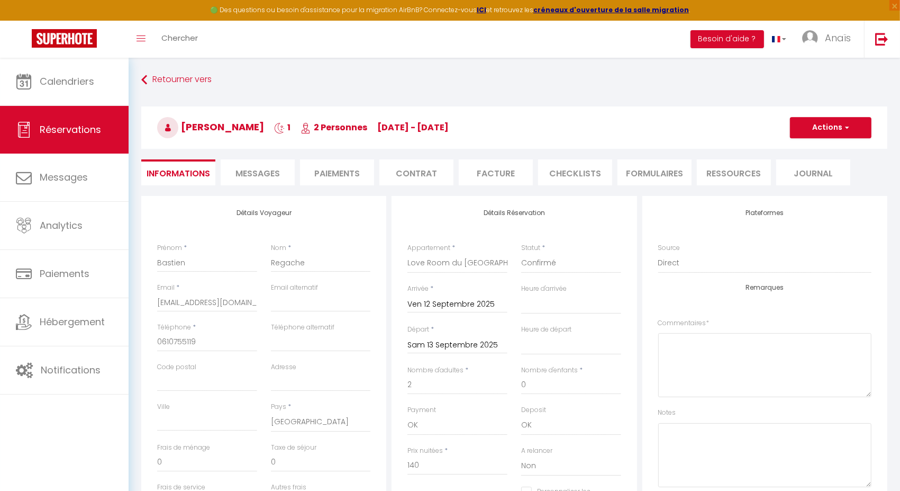
checkbox input "false"
select select
checkbox input "false"
select select
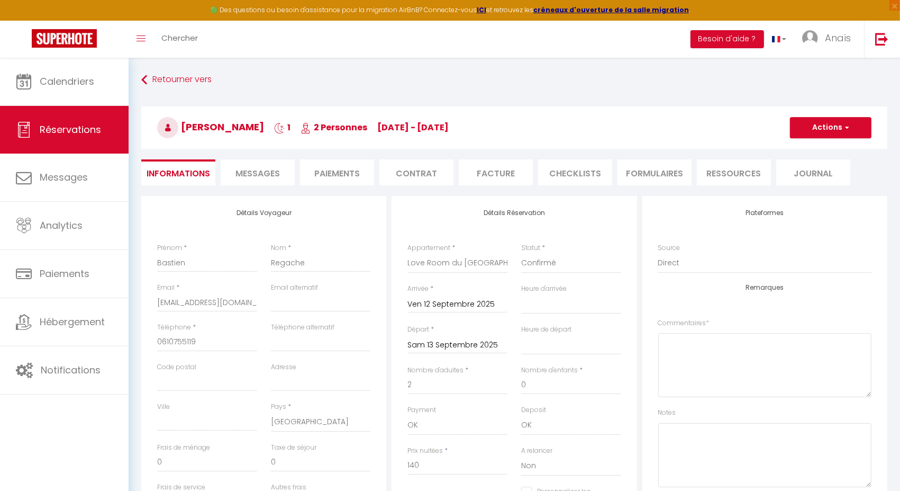
select select
checkbox input "false"
select select
checkbox input "false"
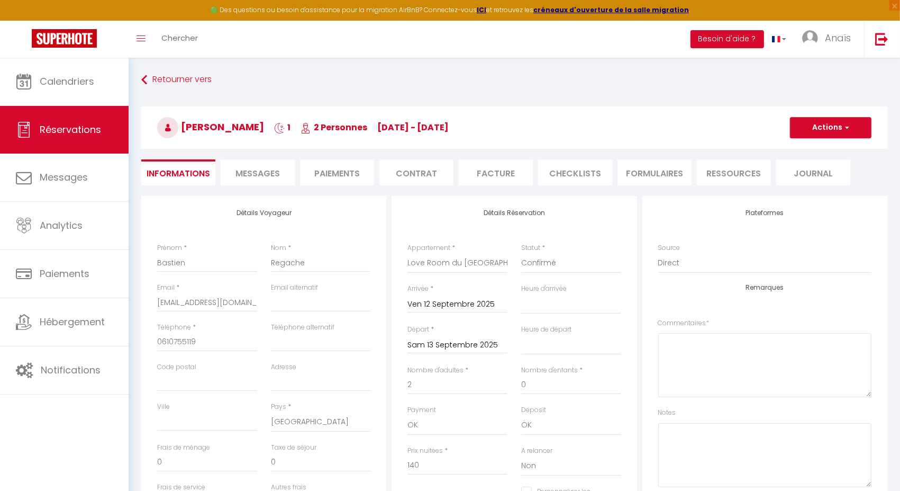
select select
checkbox input "false"
select select
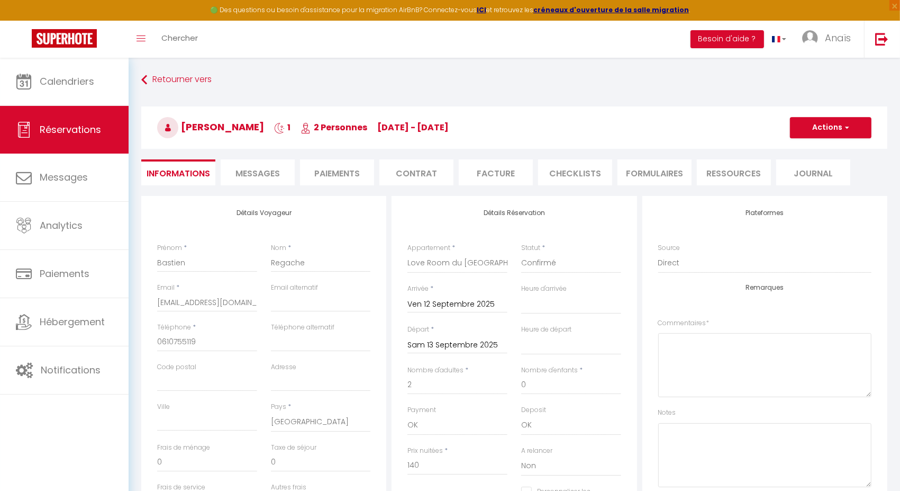
checkbox input "false"
select select
checkbox input "false"
select select
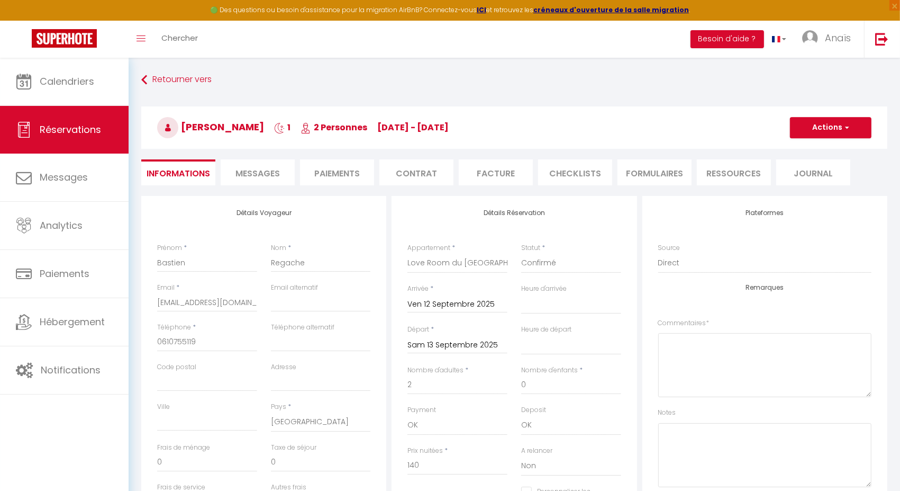
select select
checkbox input "false"
select select
checkbox input "false"
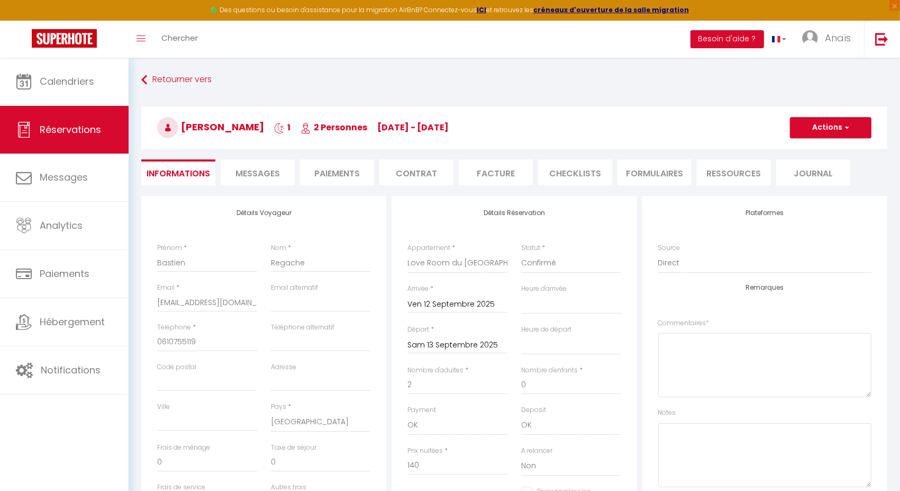
select select
checkbox input "false"
select select
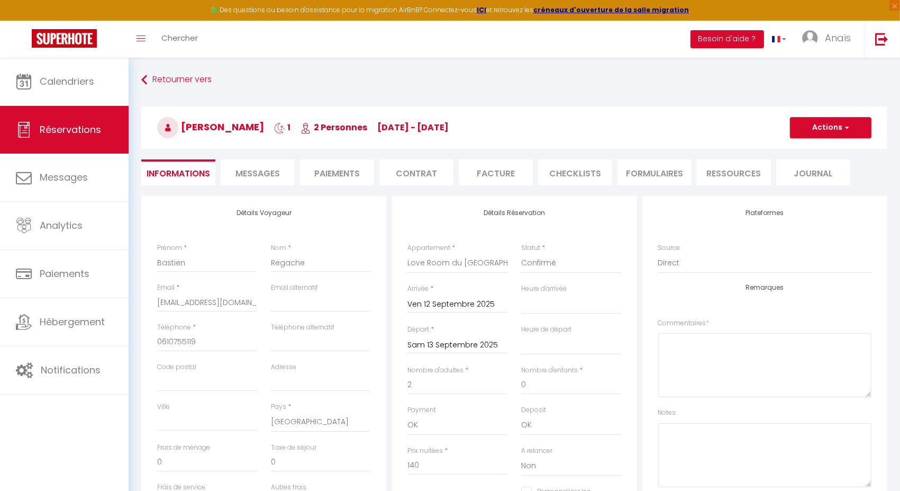
checkbox input "false"
select select
checkbox input "false"
select select
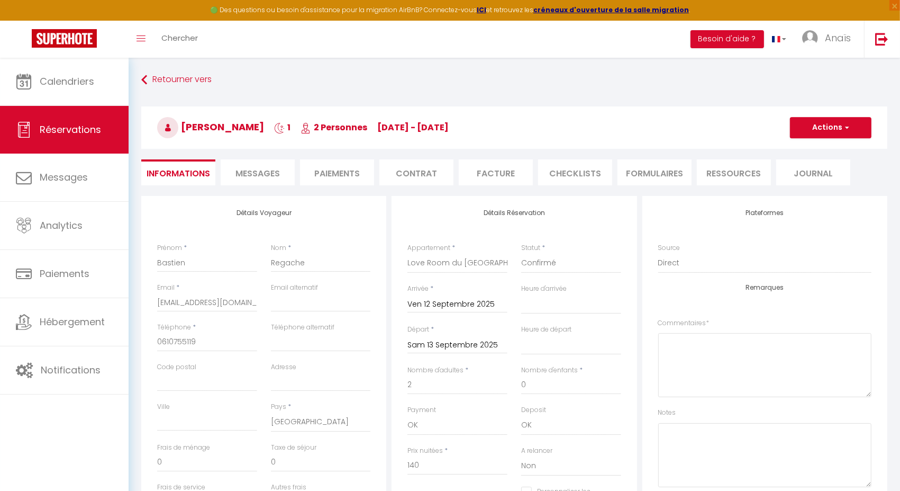
select select
checkbox input "false"
select select
checkbox input "false"
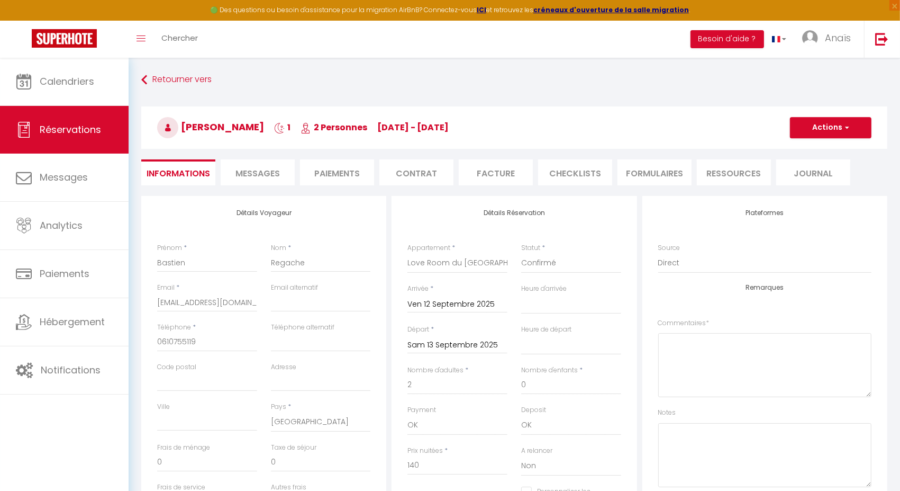
select select
checkbox input "false"
select select
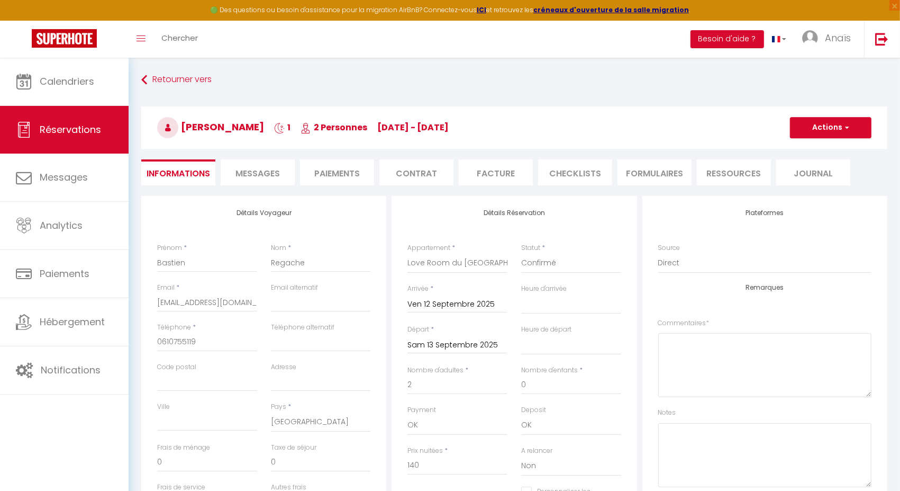
checkbox input "false"
select select
checkbox input "false"
select select
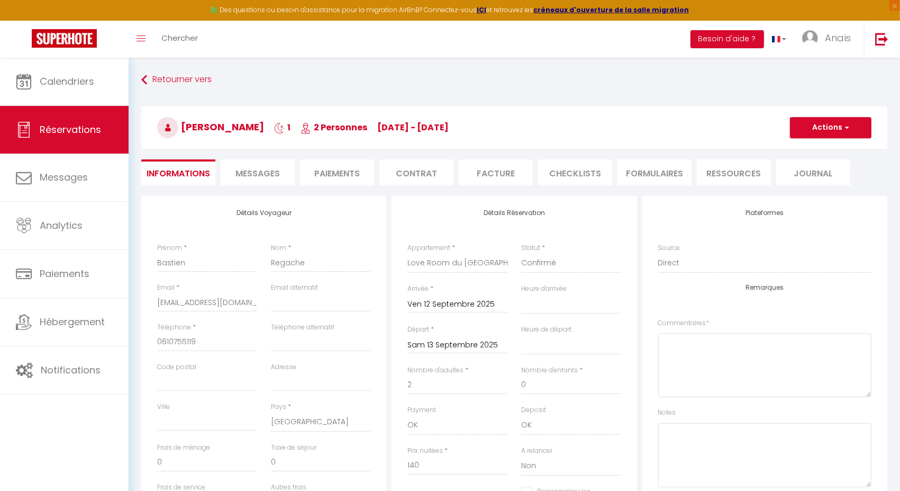
select select
checkbox input "false"
select select
checkbox input "false"
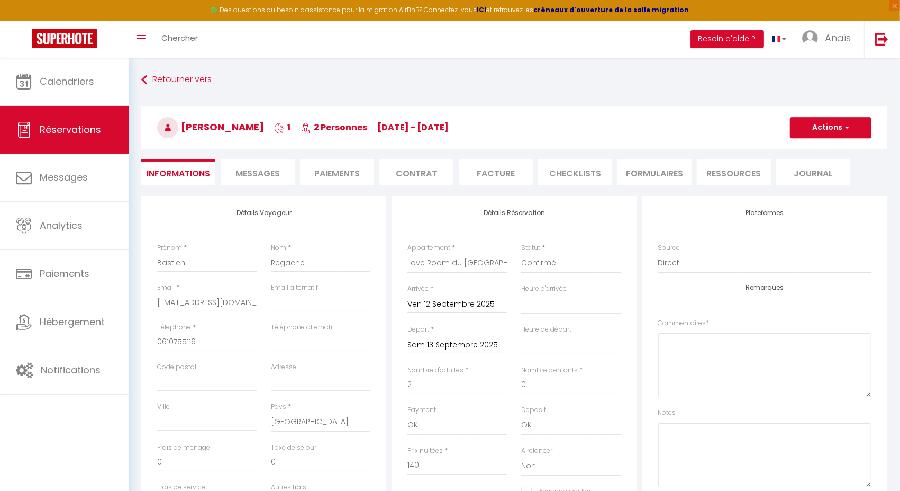
select select
checkbox input "false"
select select
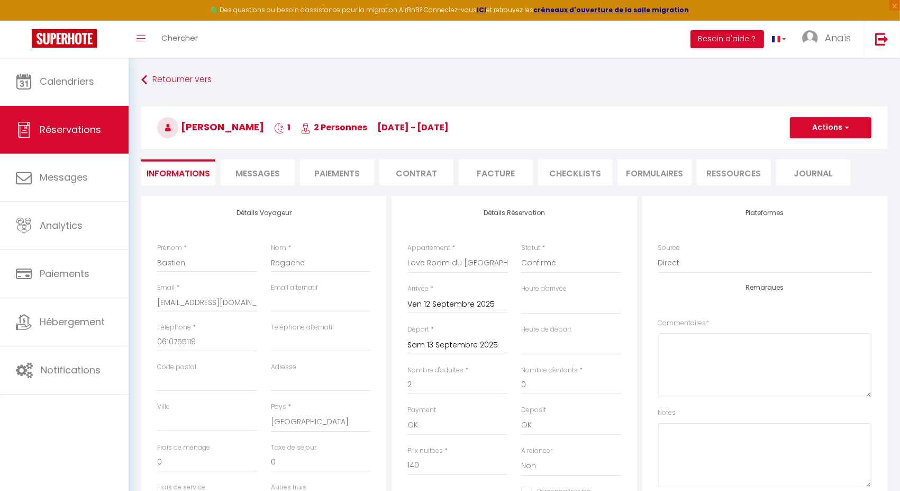
checkbox input "false"
select select
checkbox input "false"
select select
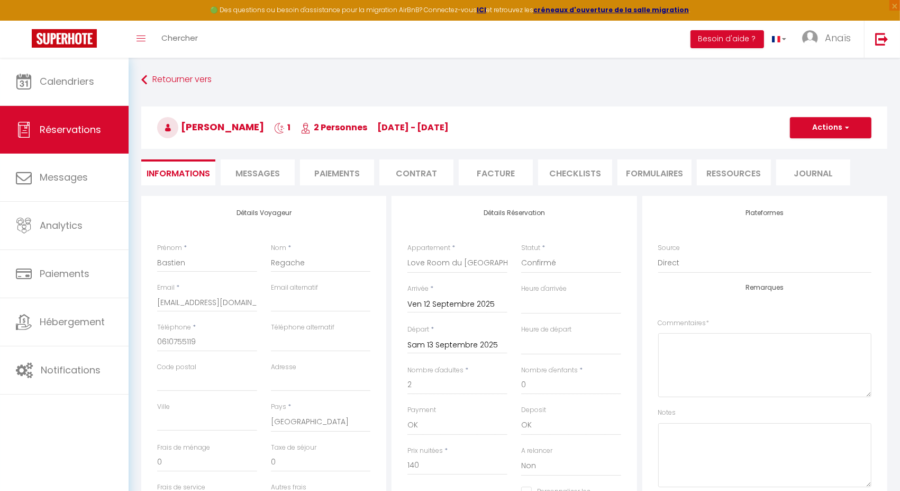
select select
checkbox input "false"
select select
checkbox input "false"
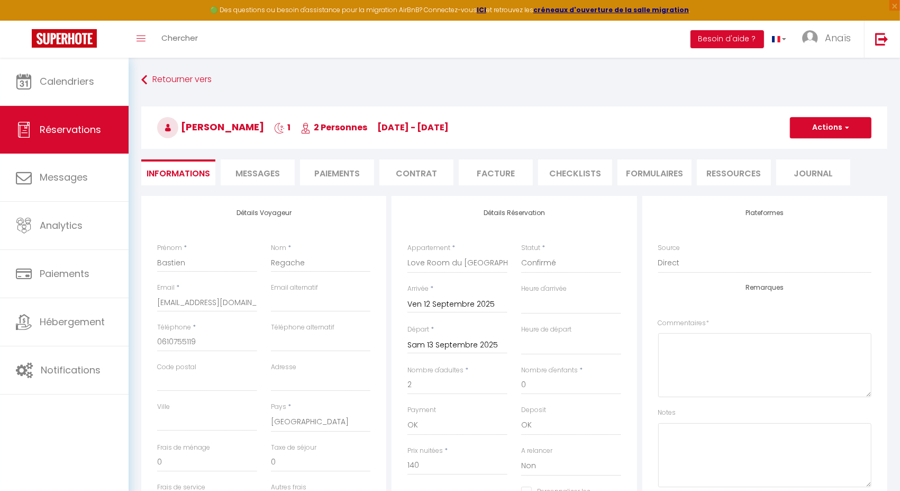
select select
checkbox input "false"
select select
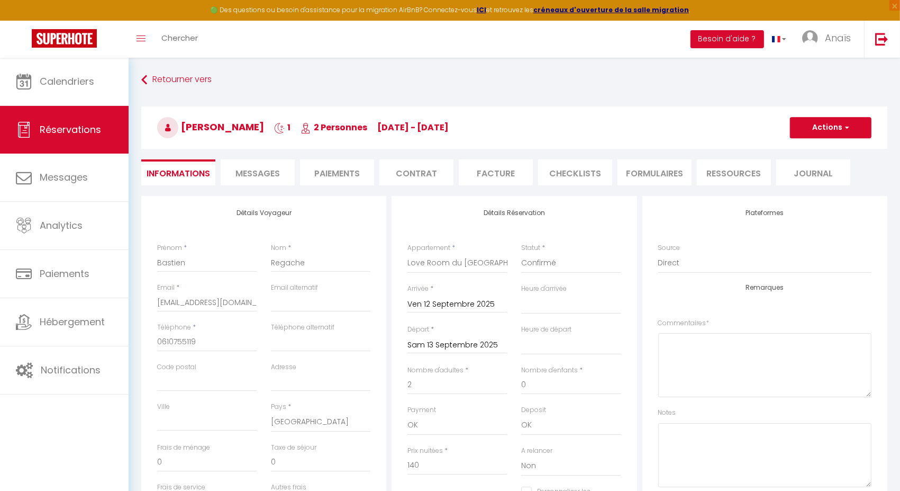
checkbox input "false"
select select
checkbox input "false"
select select
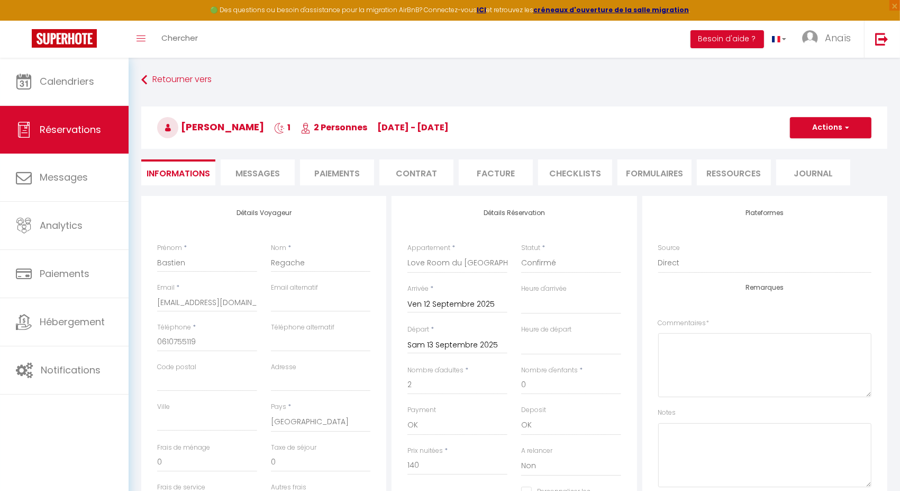
select select
checkbox input "false"
select select
checkbox input "false"
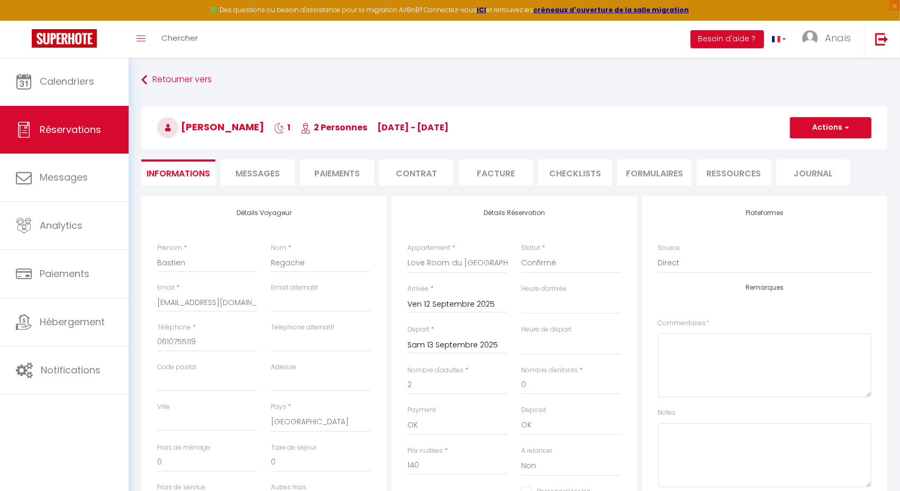
select select
checkbox input "false"
select select
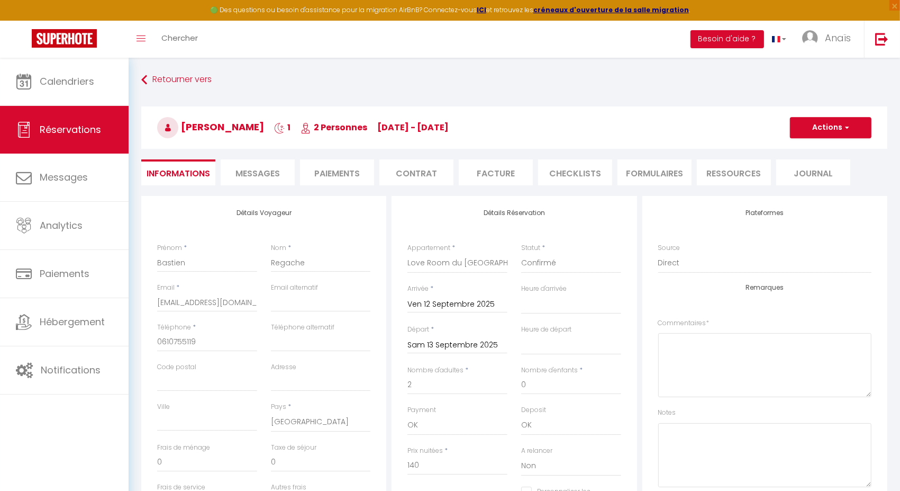
checkbox input "false"
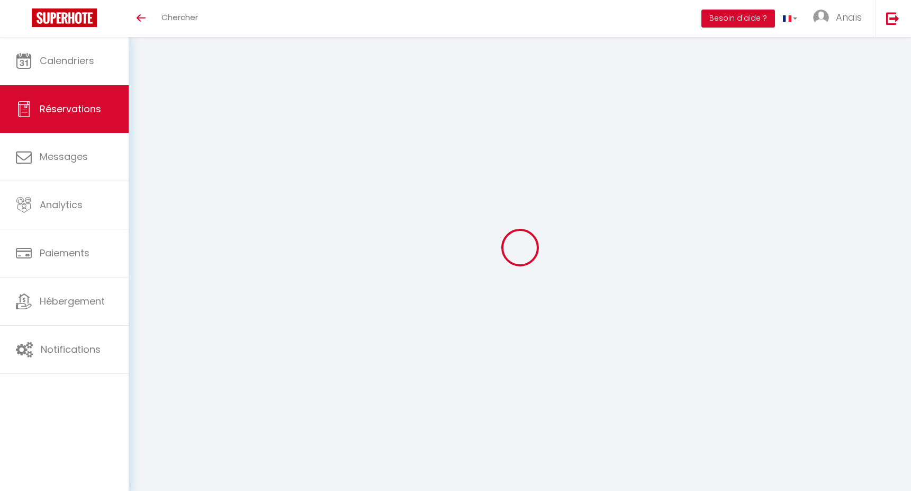
select select
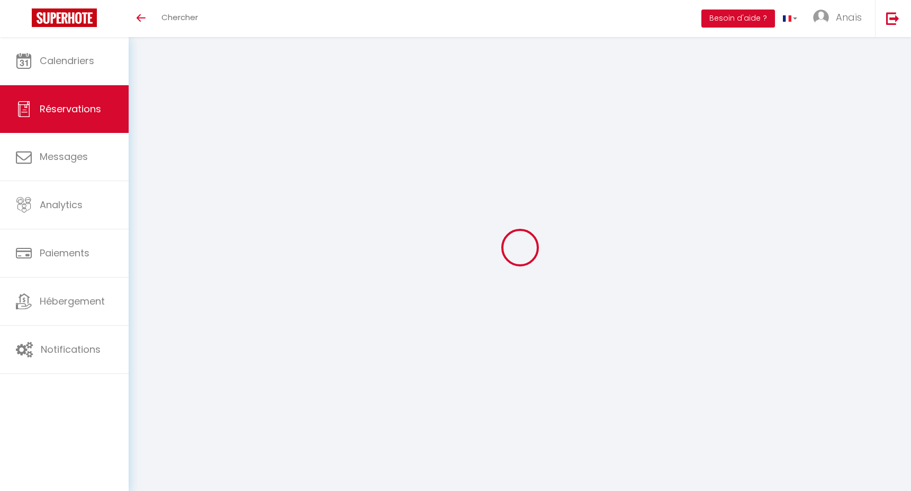
select select
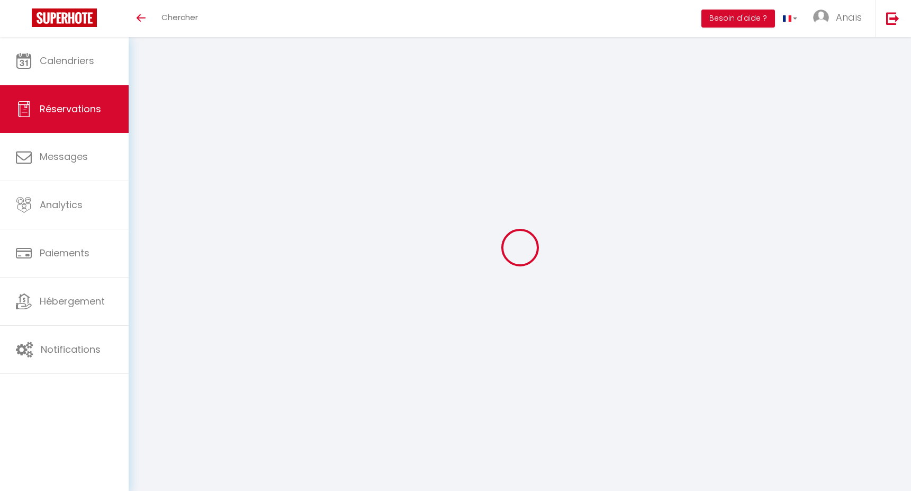
checkbox input "false"
select select
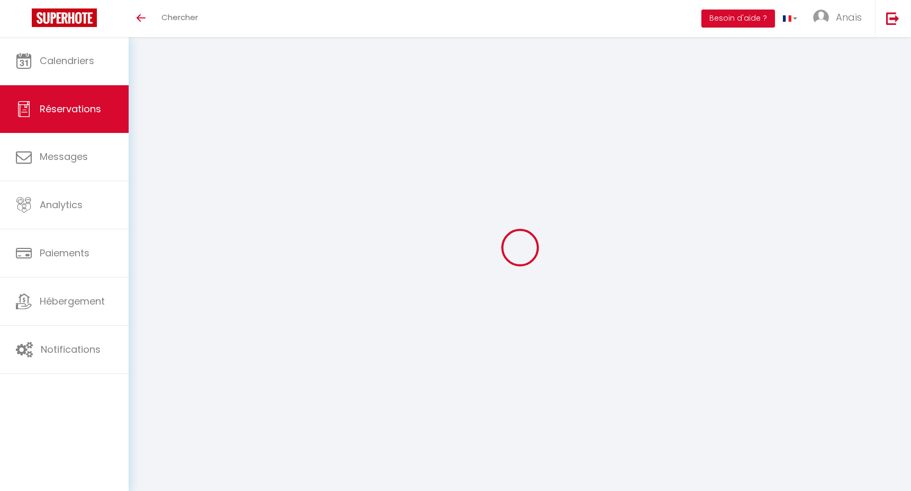
select select
checkbox input "false"
select select
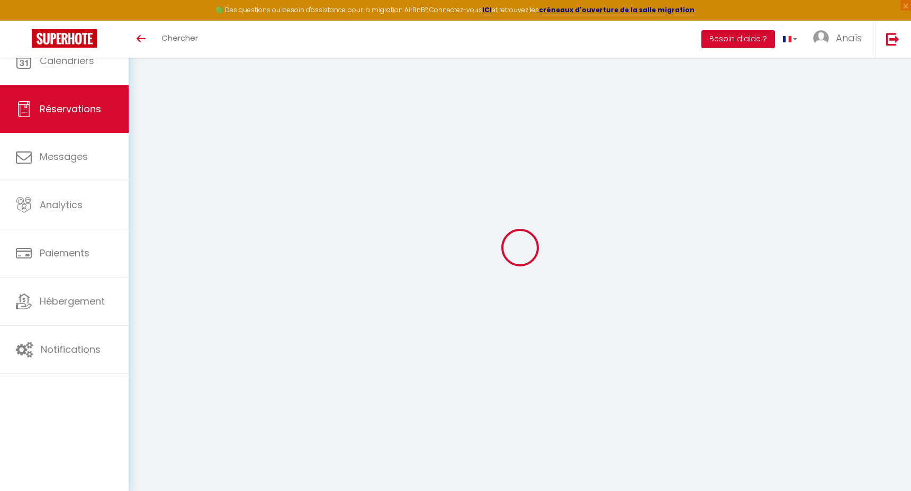
type input "Matthias"
type input "Pancarte-Bert"
type input "[EMAIL_ADDRESS][DOMAIN_NAME]"
type input "[PHONE_NUMBER]"
select select
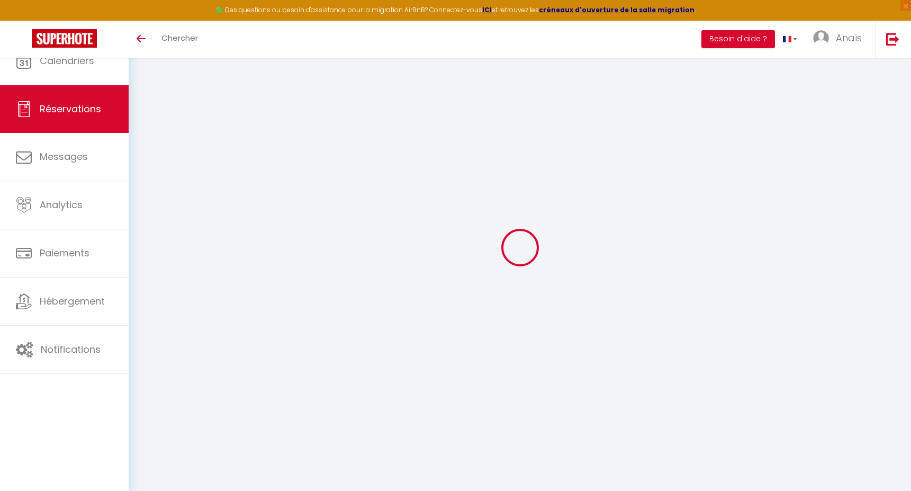
type input "60.27"
select select "76725"
select select "1"
select select
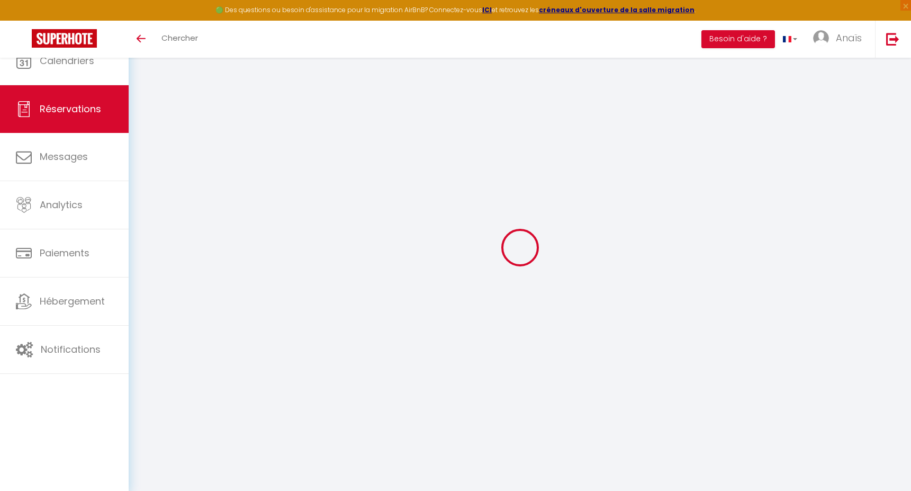
type input "1"
select select "12"
select select
type input "402"
checkbox input "false"
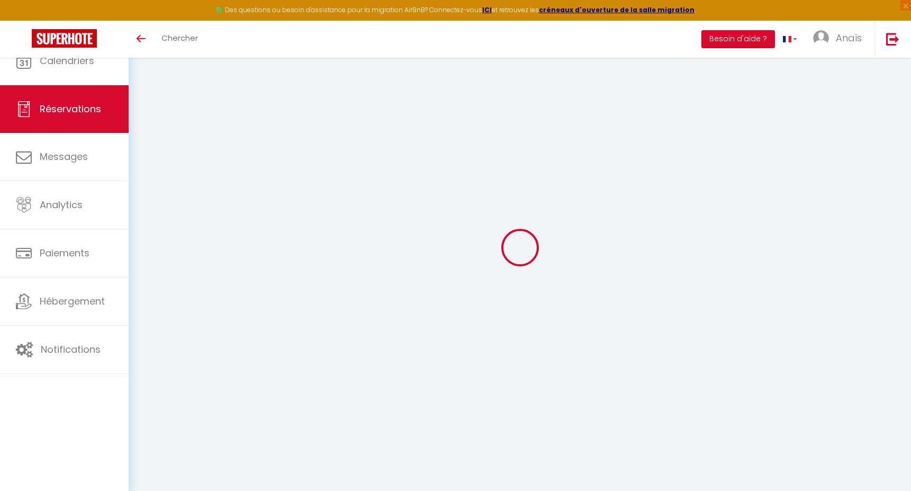
type input "40.2"
select select "1"
type input "0"
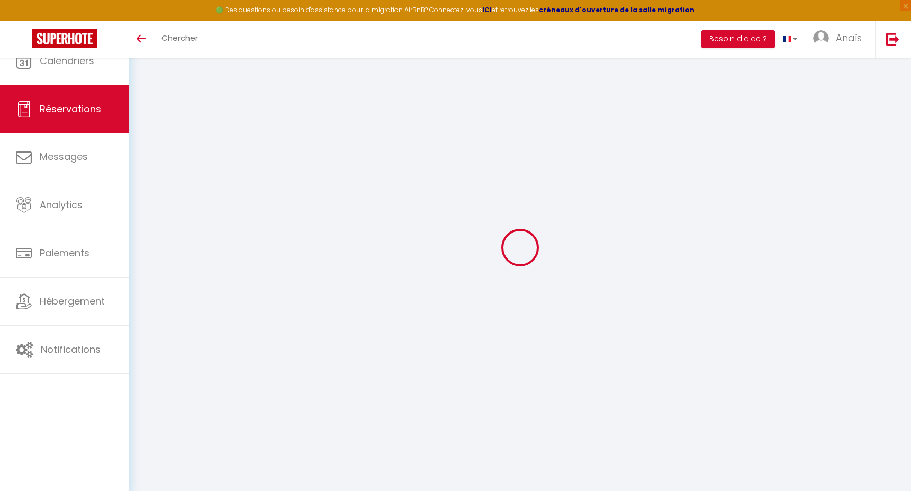
select select
select select "15"
checkbox input "false"
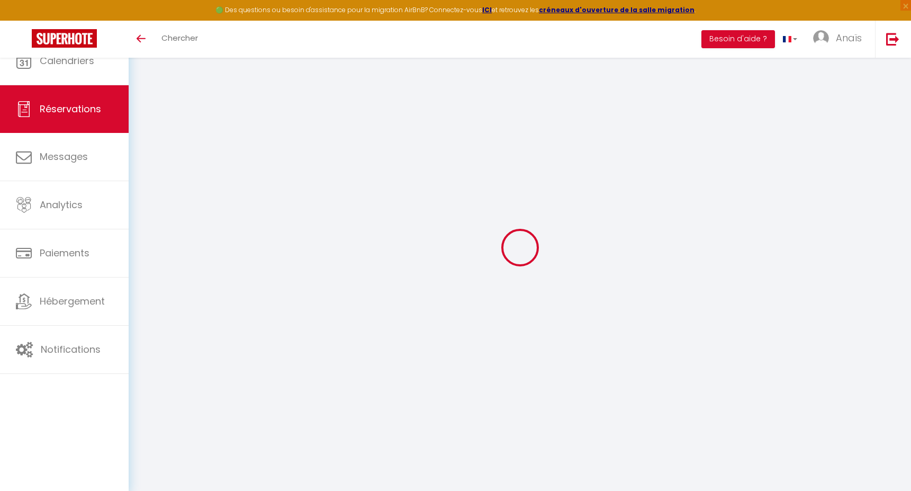
select select
checkbox input "false"
select select
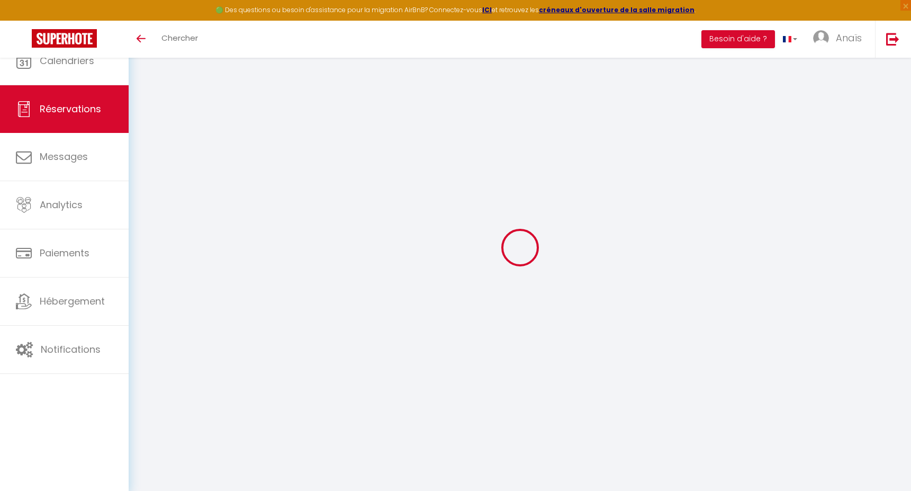
select select
checkbox input "false"
select select
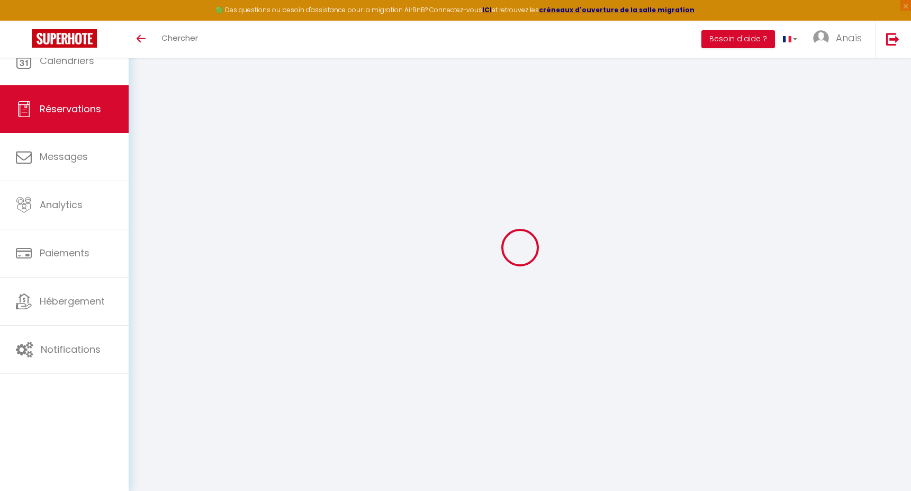
select select
checkbox input "false"
select select
type input "40"
type input "10.12"
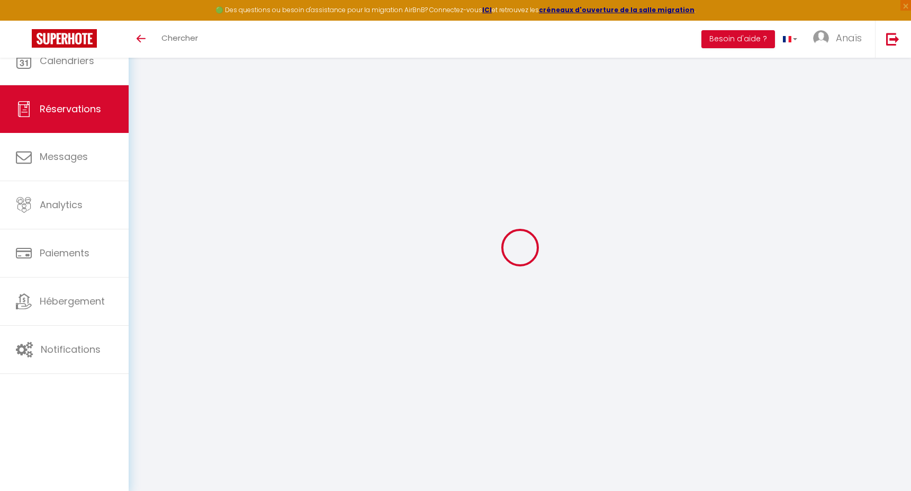
select select
checkbox input "false"
select select
checkbox input "false"
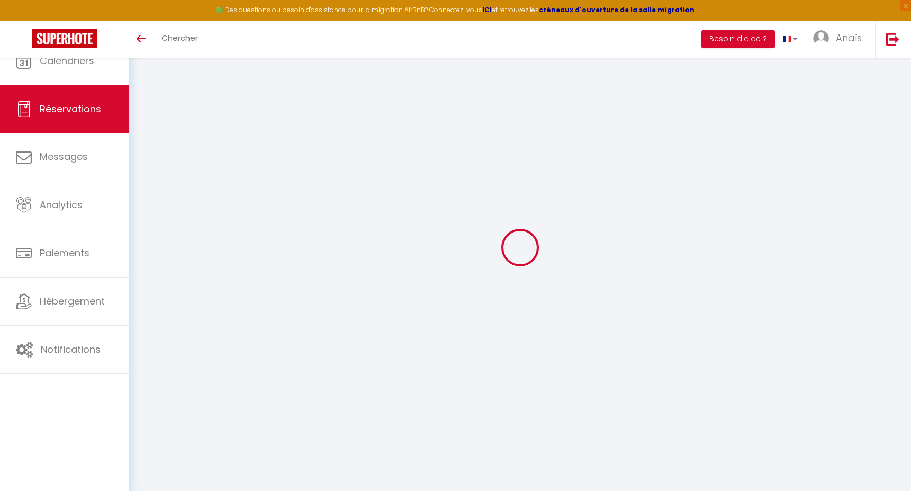
select select
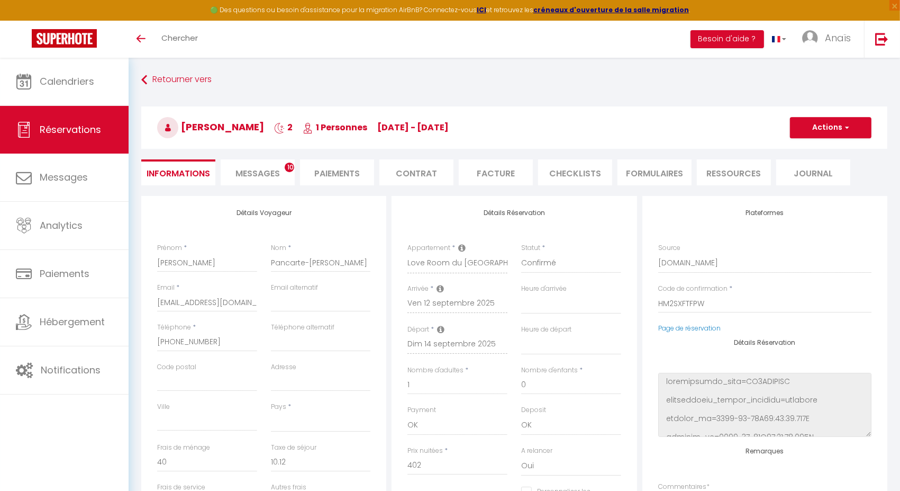
click at [265, 167] on span "Messages" at bounding box center [257, 173] width 44 height 12
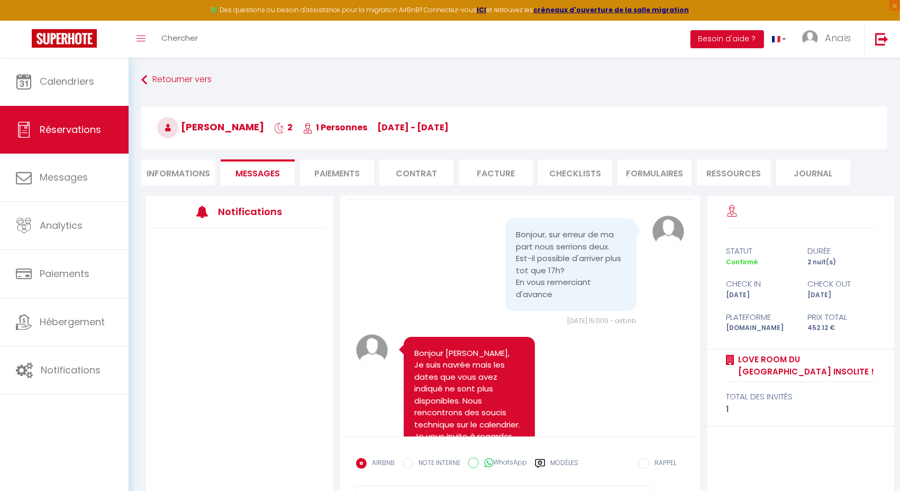
scroll to position [22, 0]
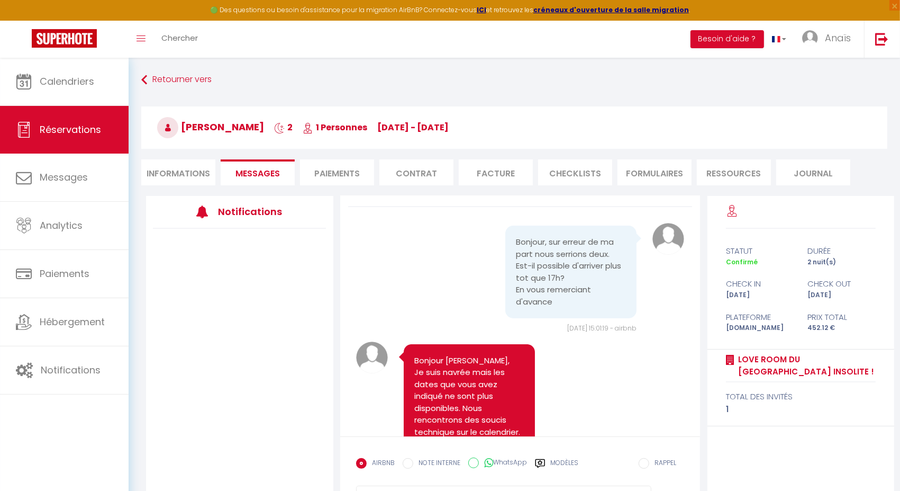
click at [181, 171] on li "Informations" at bounding box center [178, 172] width 74 height 26
select select
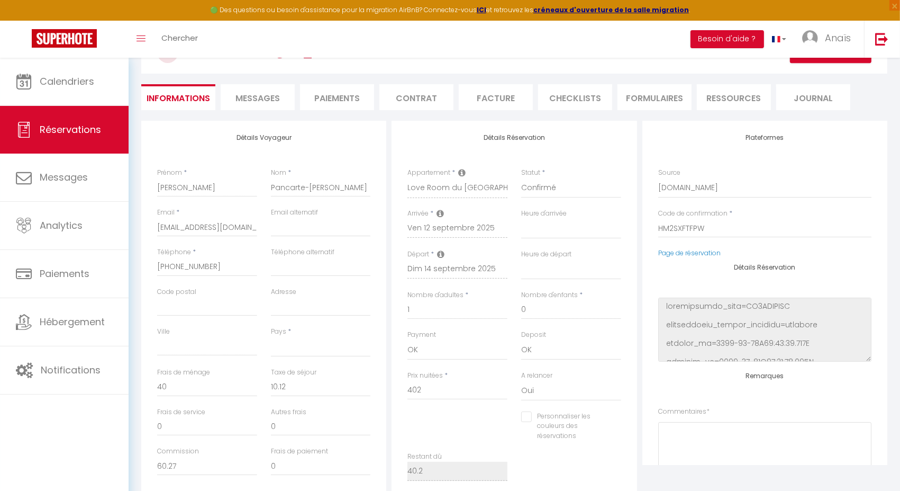
scroll to position [73, 0]
select select
checkbox input "false"
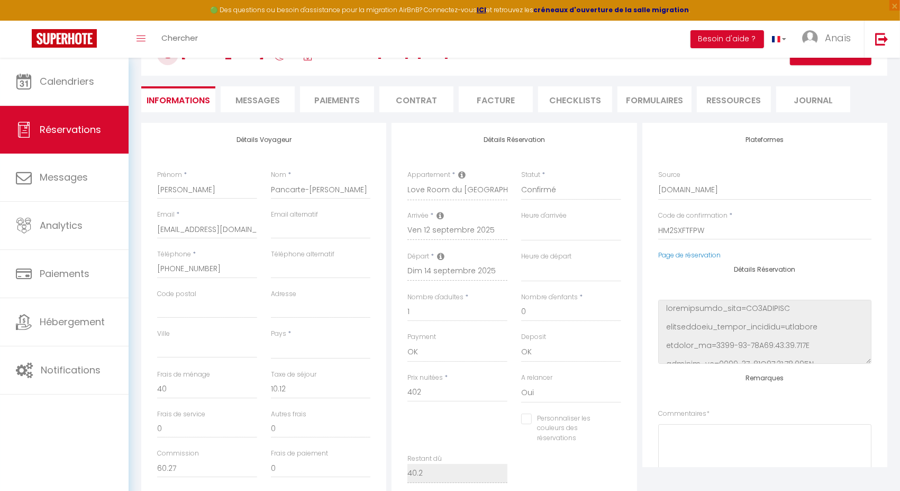
select select
checkbox input "false"
select select
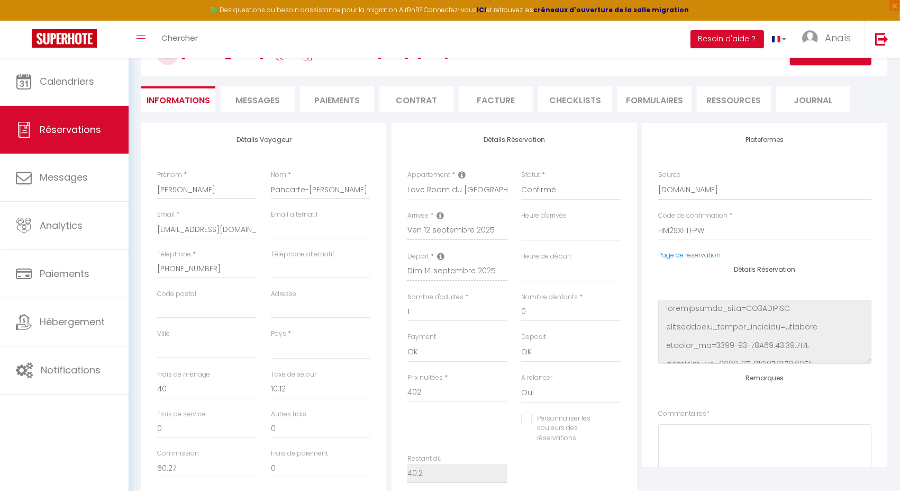
select select
checkbox input "false"
select select
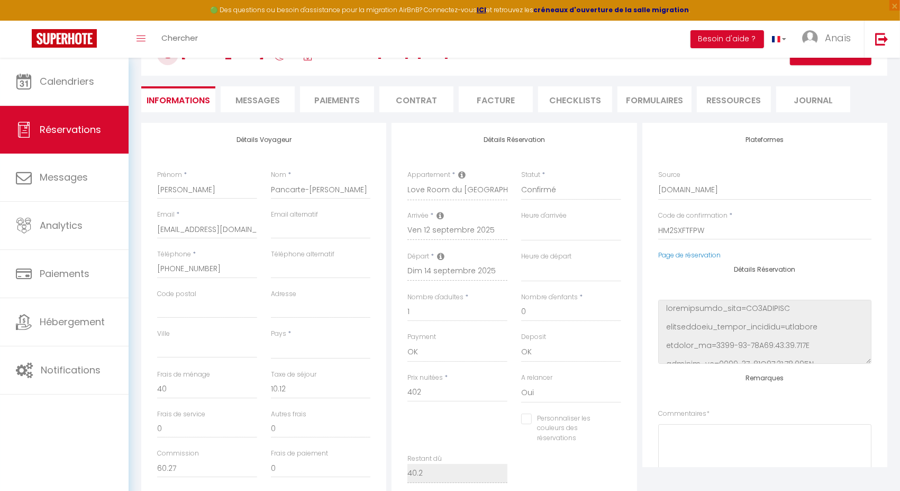
select select
checkbox input "false"
select select
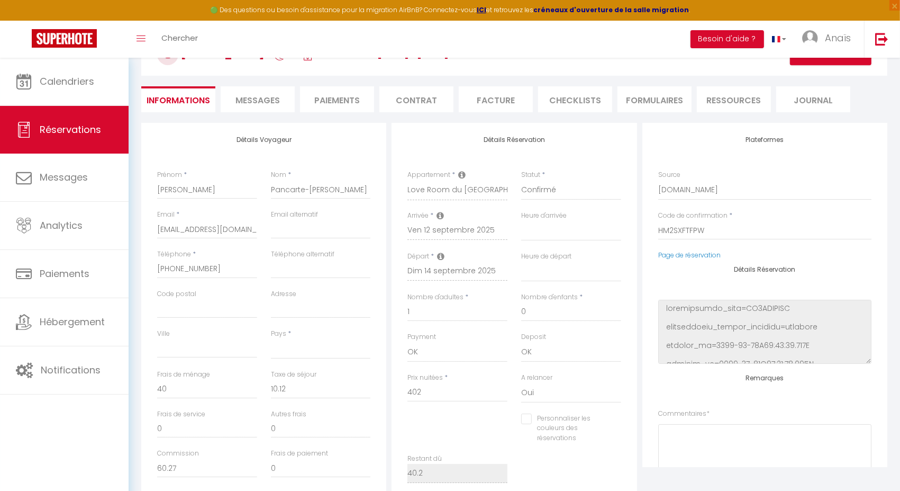
checkbox input "false"
select select
checkbox input "false"
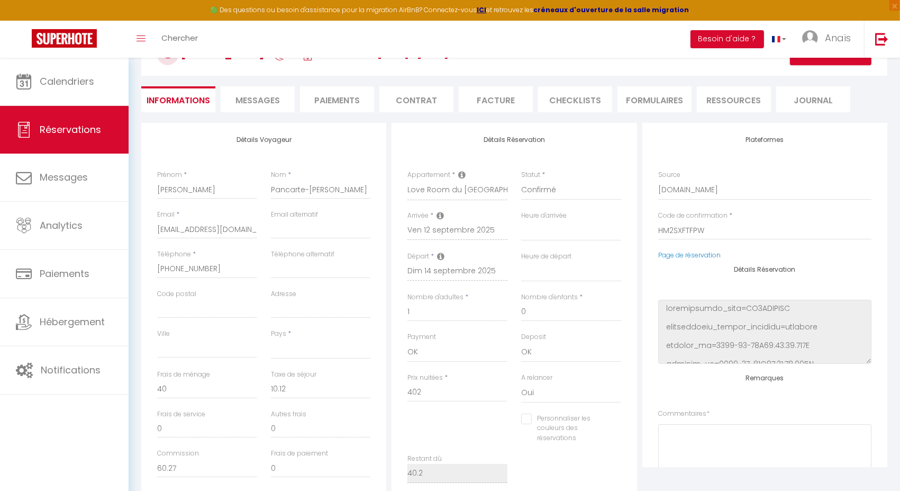
select select
checkbox input "false"
select select
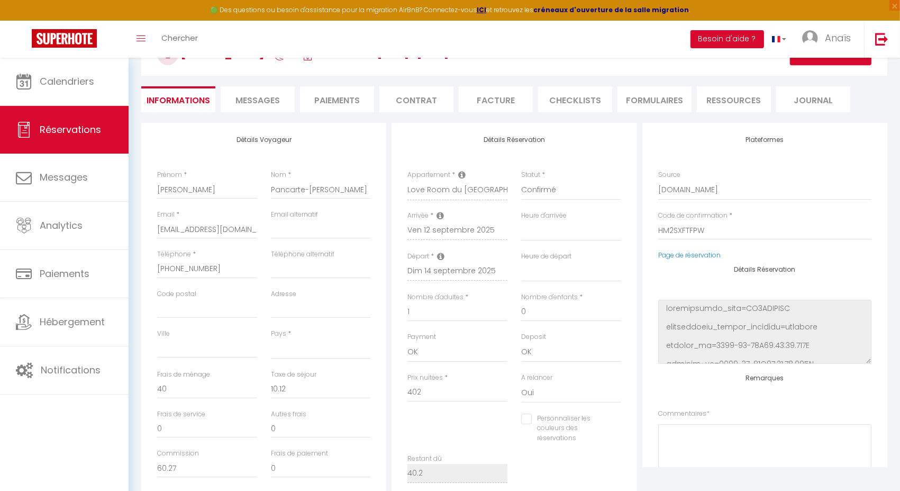
select select
checkbox input "false"
select select
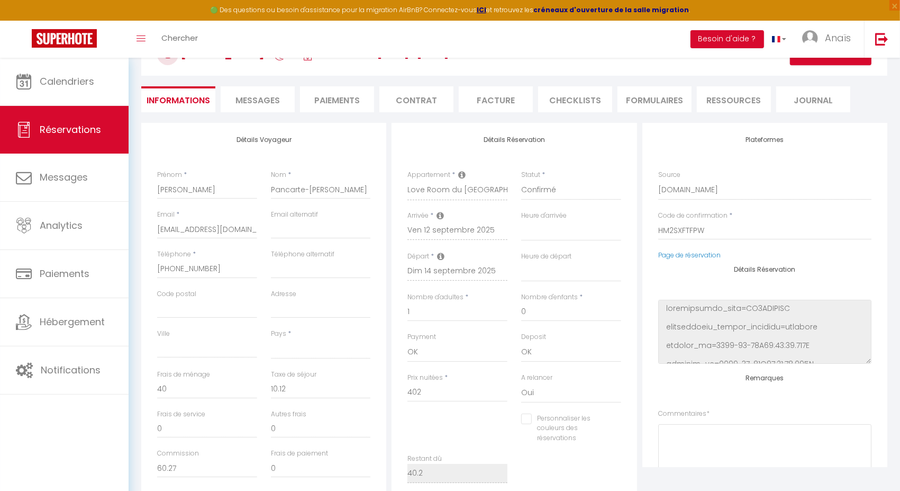
select select
checkbox input "false"
select select
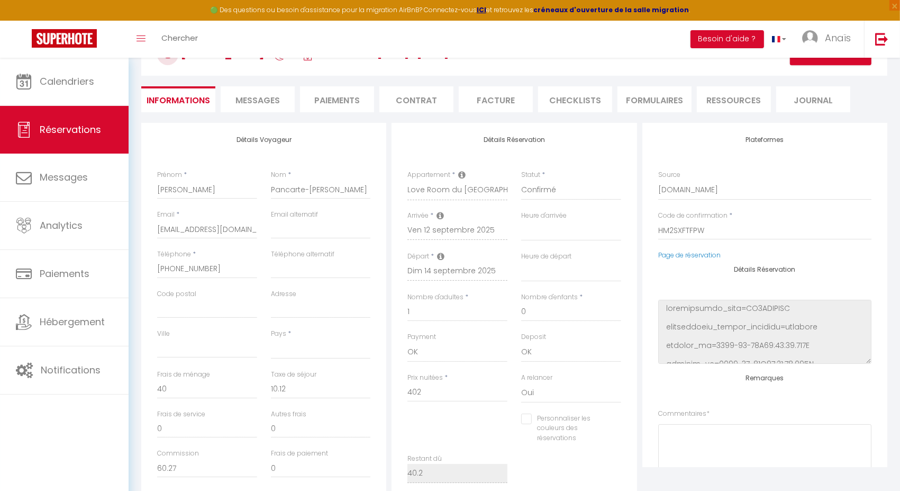
checkbox input "false"
select select
checkbox input "false"
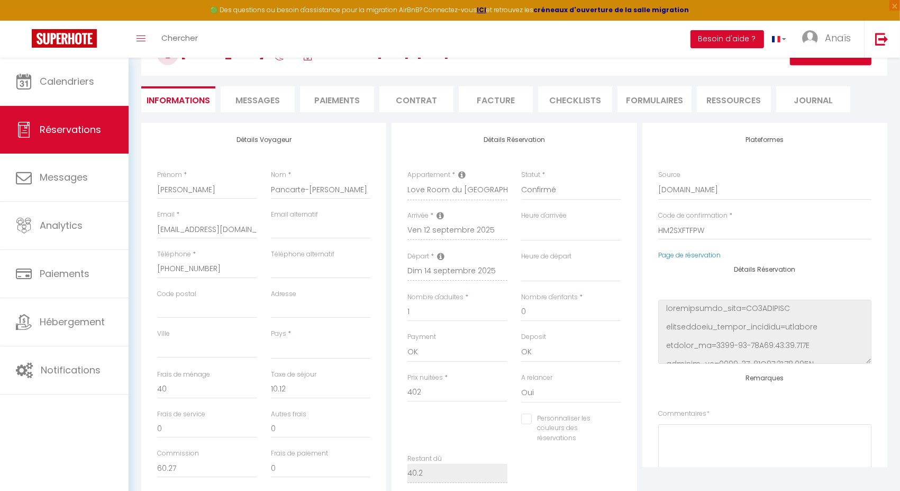
select select
checkbox input "false"
select select
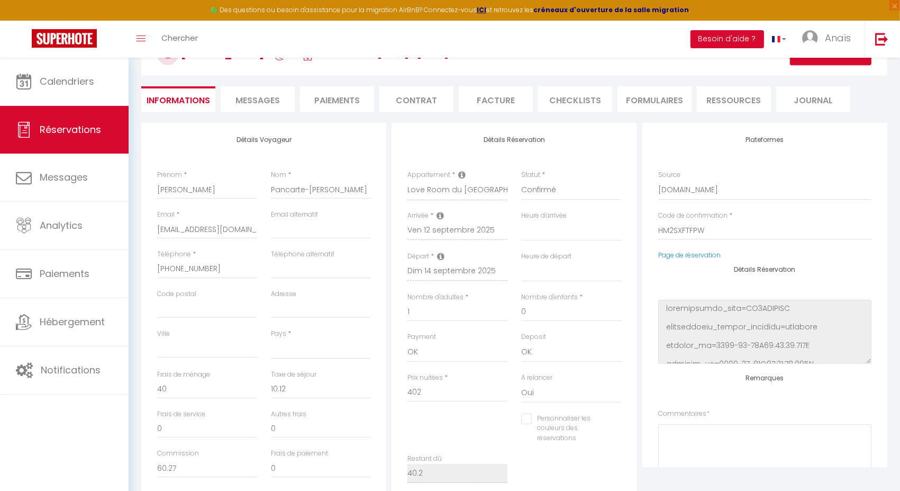
select select
checkbox input "false"
select select
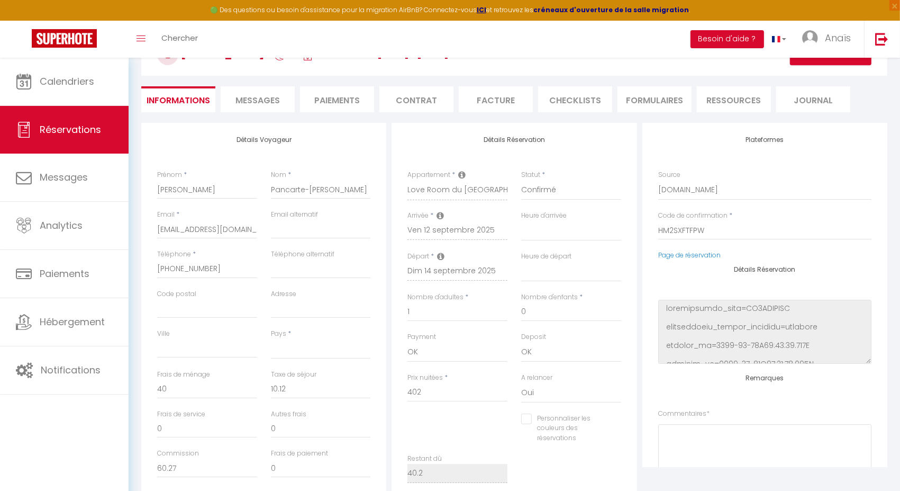
select select
checkbox input "false"
select select
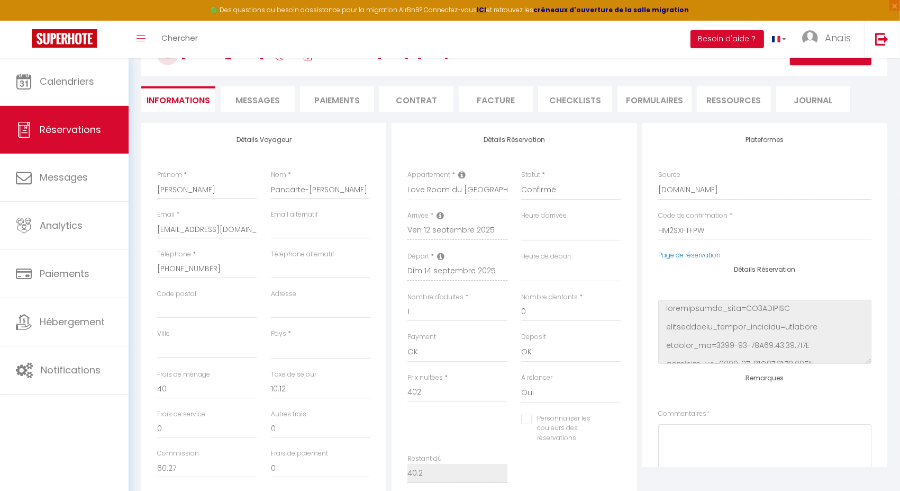
checkbox input "false"
select select
checkbox input "false"
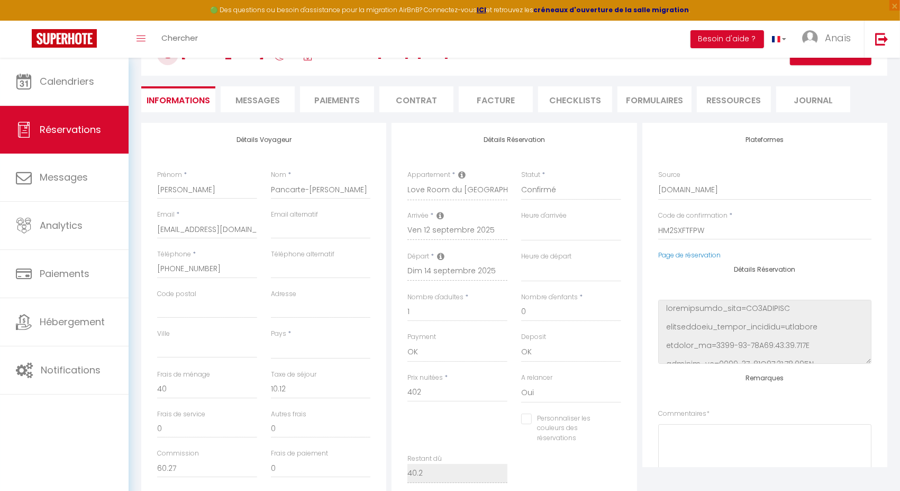
select select
checkbox input "false"
select select
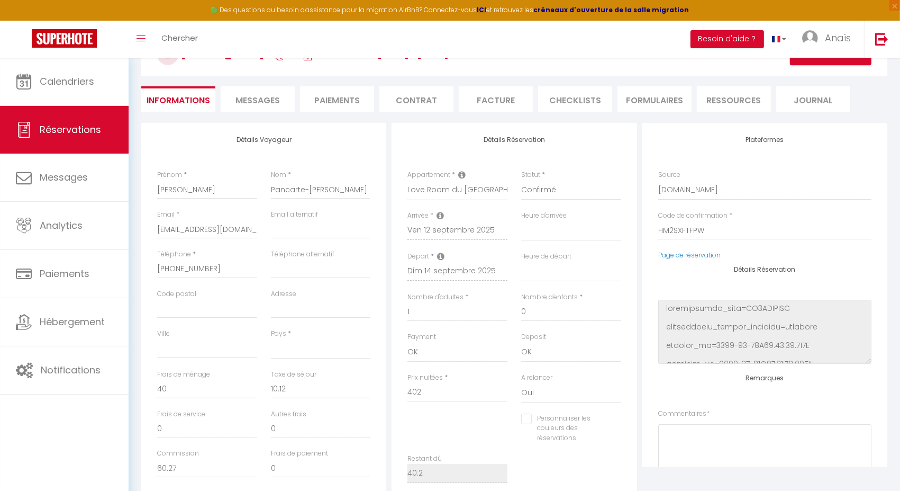
select select
checkbox input "false"
select select
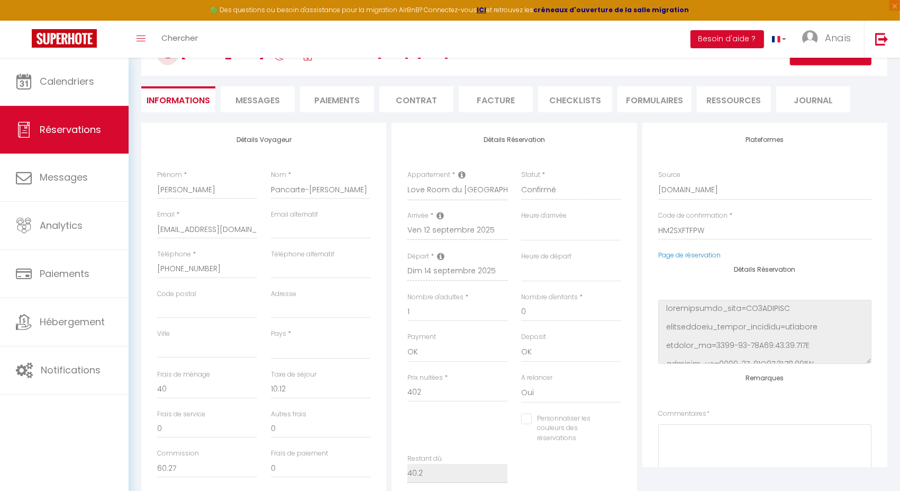
select select
checkbox input "false"
select select
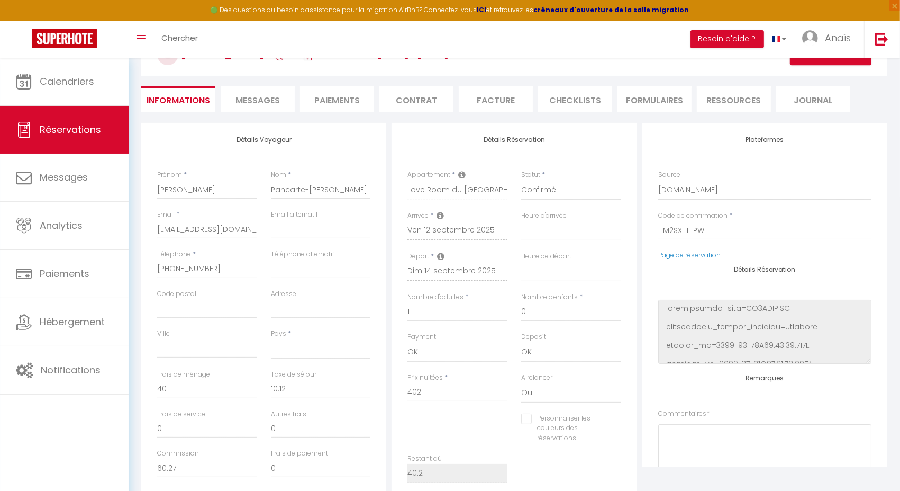
checkbox input "false"
select select
checkbox input "false"
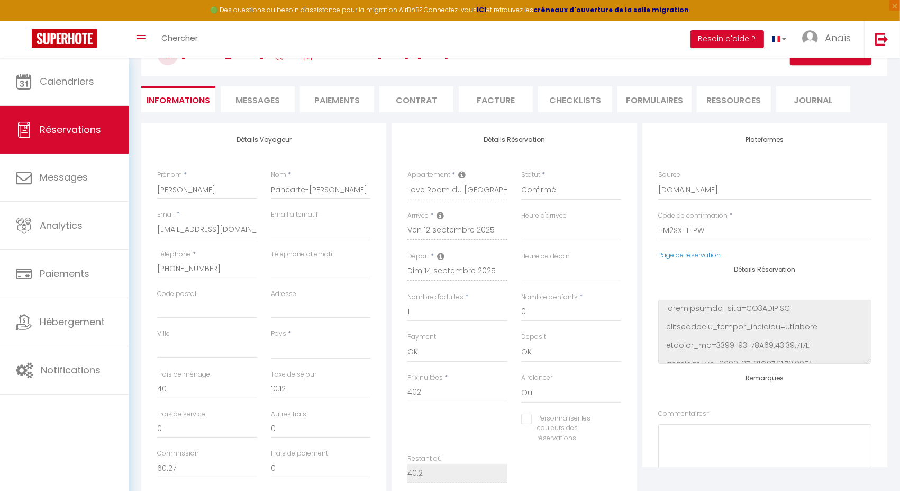
select select
checkbox input "false"
select select
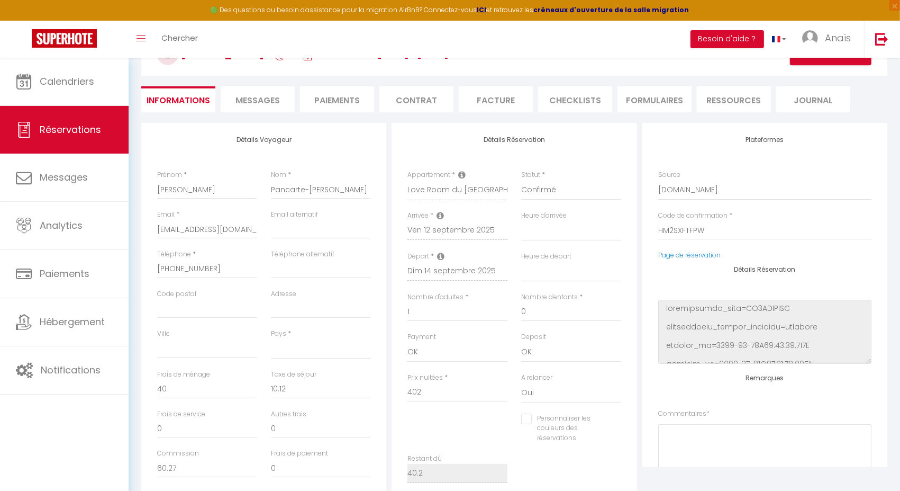
select select
checkbox input "false"
select select
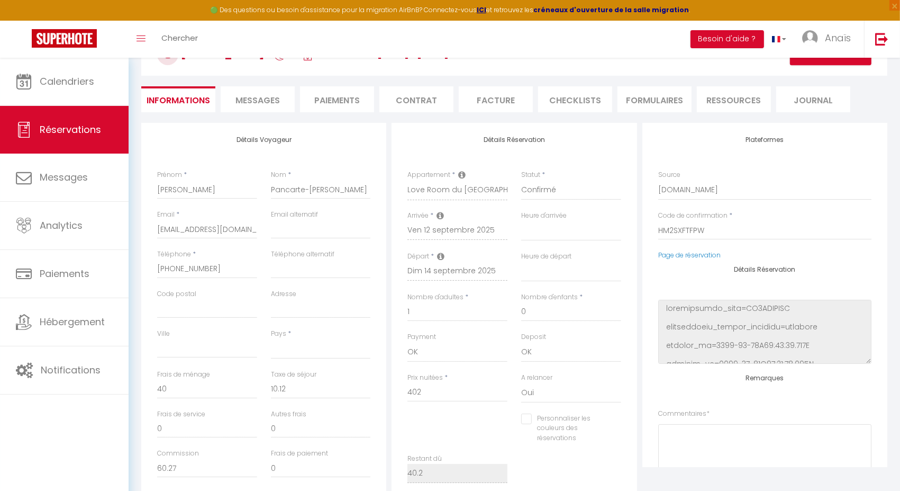
select select
checkbox input "false"
select select
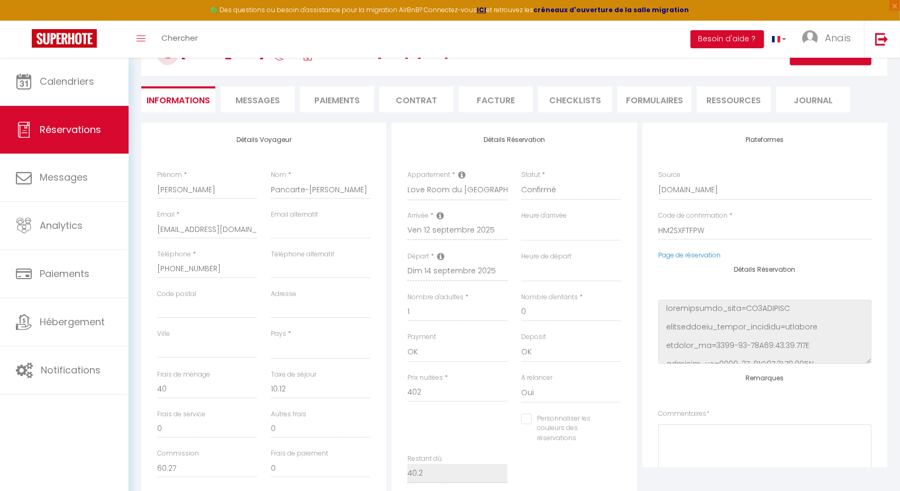
checkbox input "false"
select select
checkbox input "false"
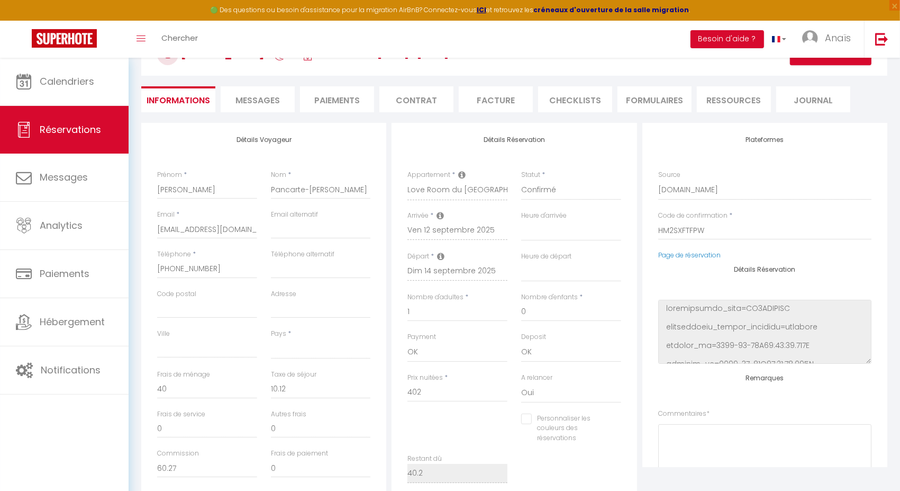
select select
checkbox input "false"
select select
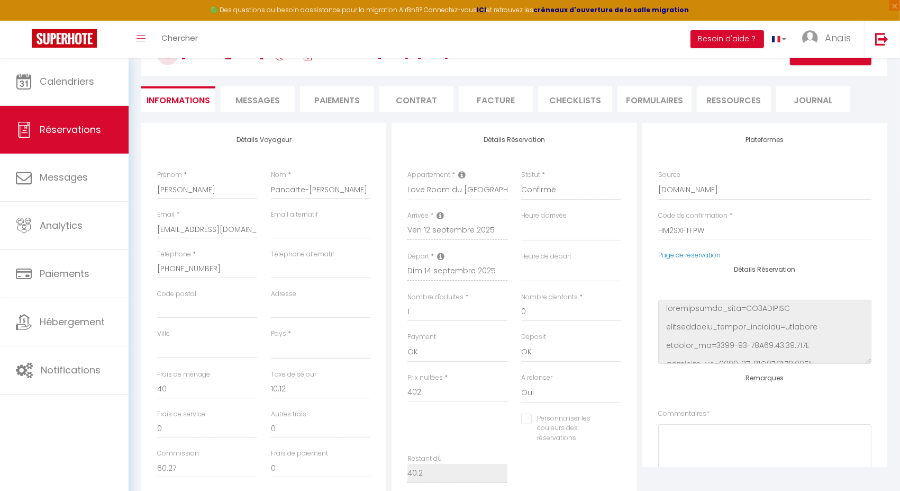
select select
checkbox input "false"
select select
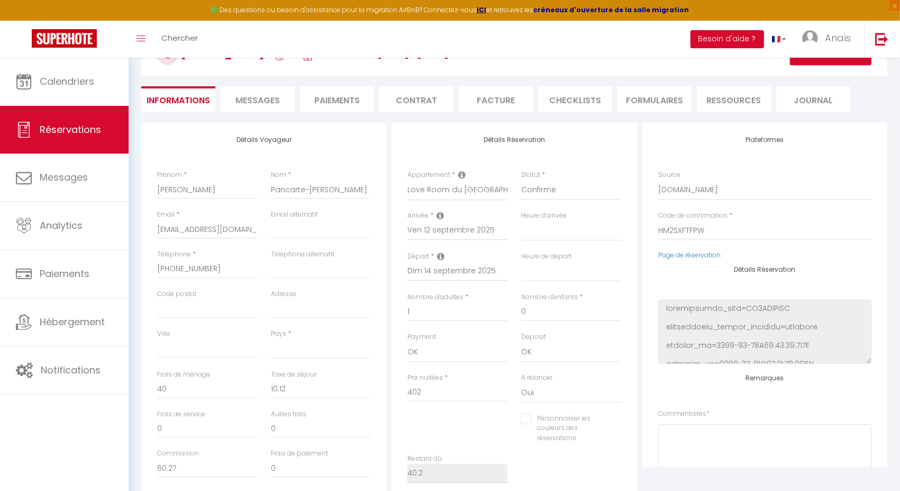
select select
checkbox input "false"
select select
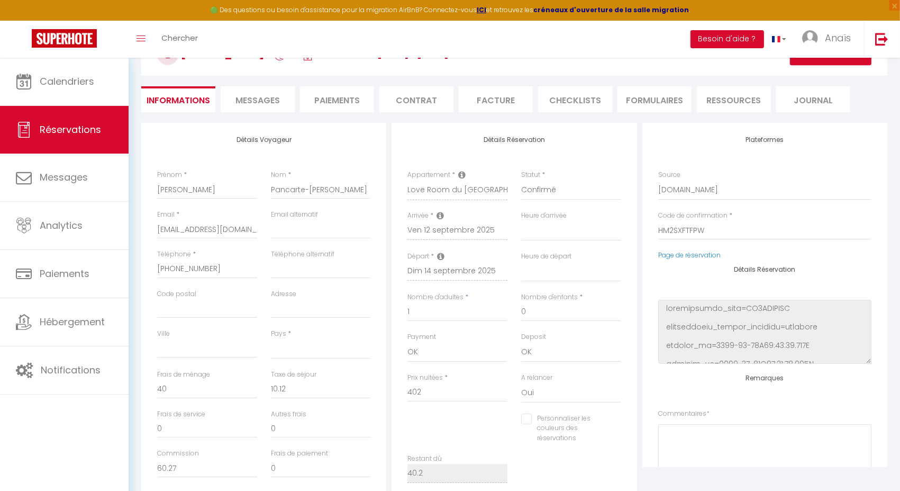
checkbox input "false"
select select
checkbox input "false"
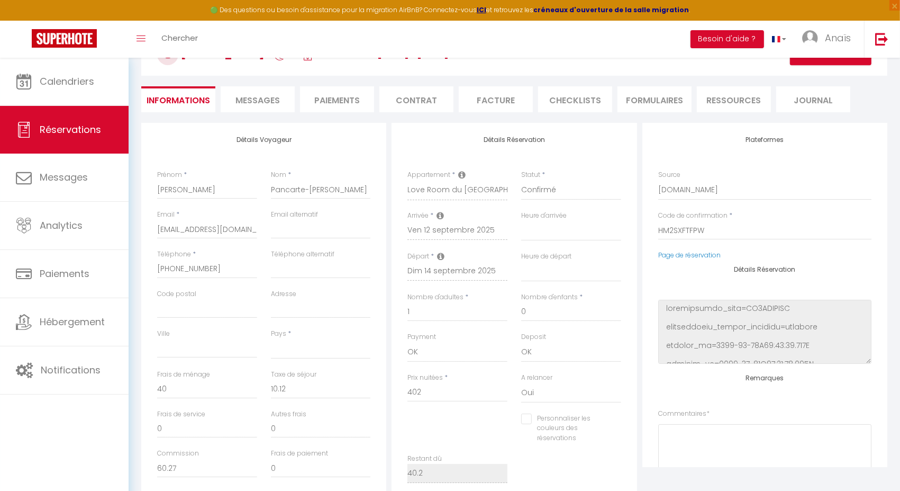
select select
checkbox input "false"
select select
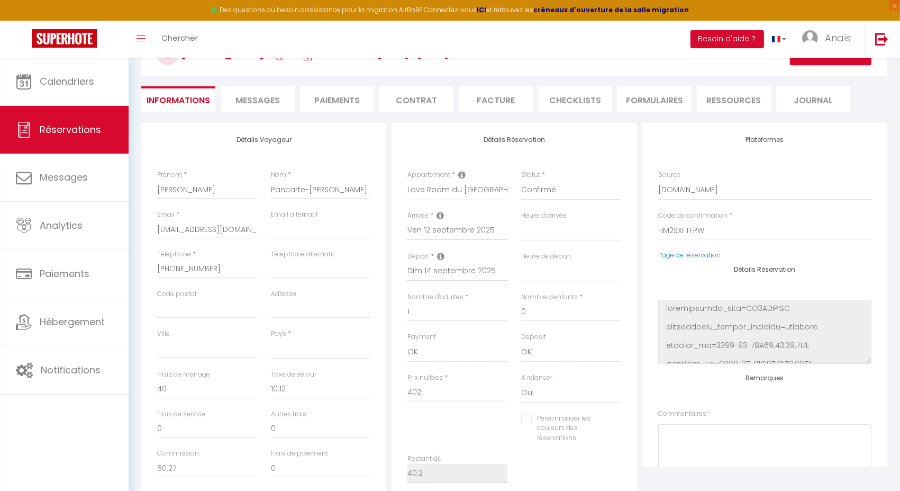
select select
